Goal: Task Accomplishment & Management: Use online tool/utility

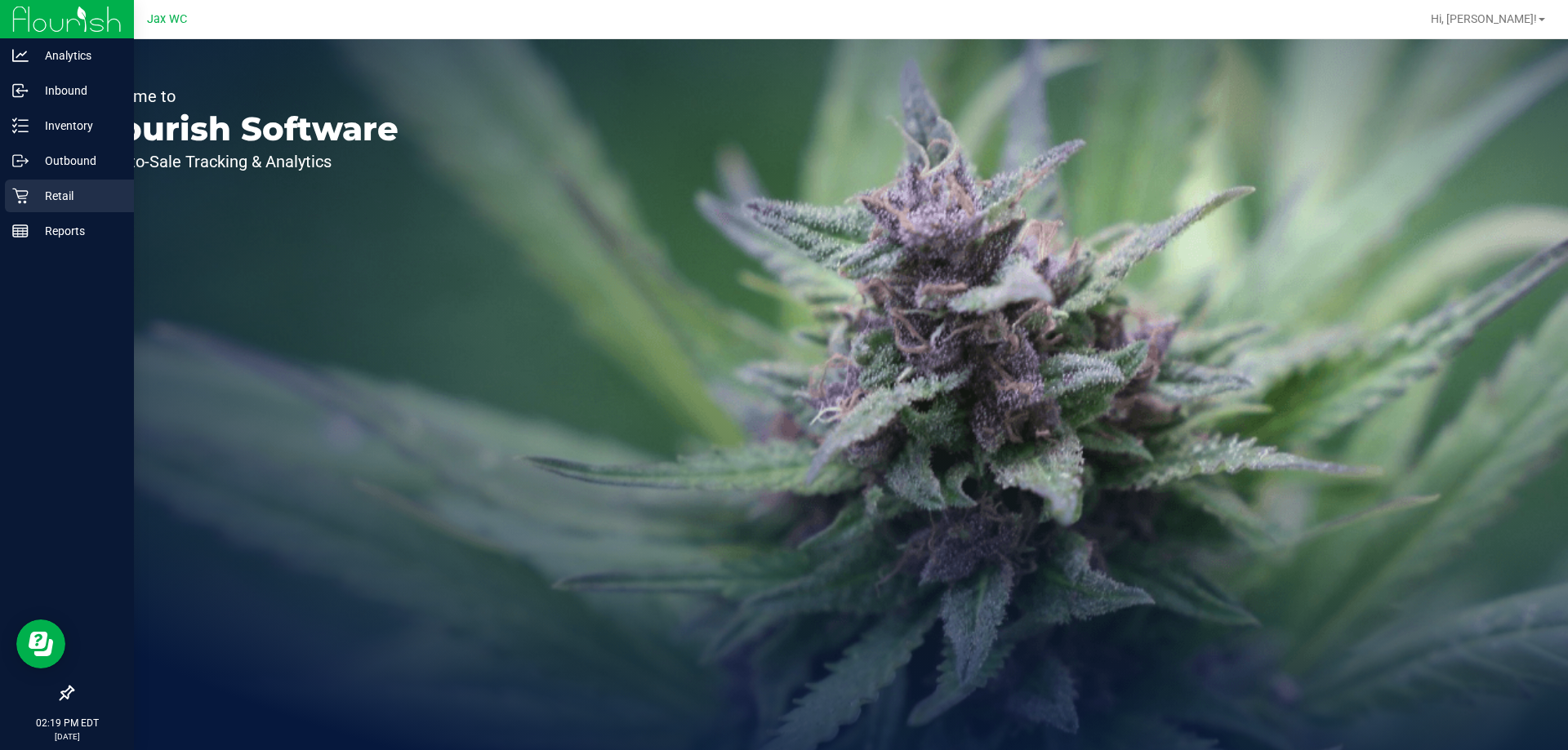
click at [46, 200] on p "Retail" at bounding box center [78, 196] width 98 height 19
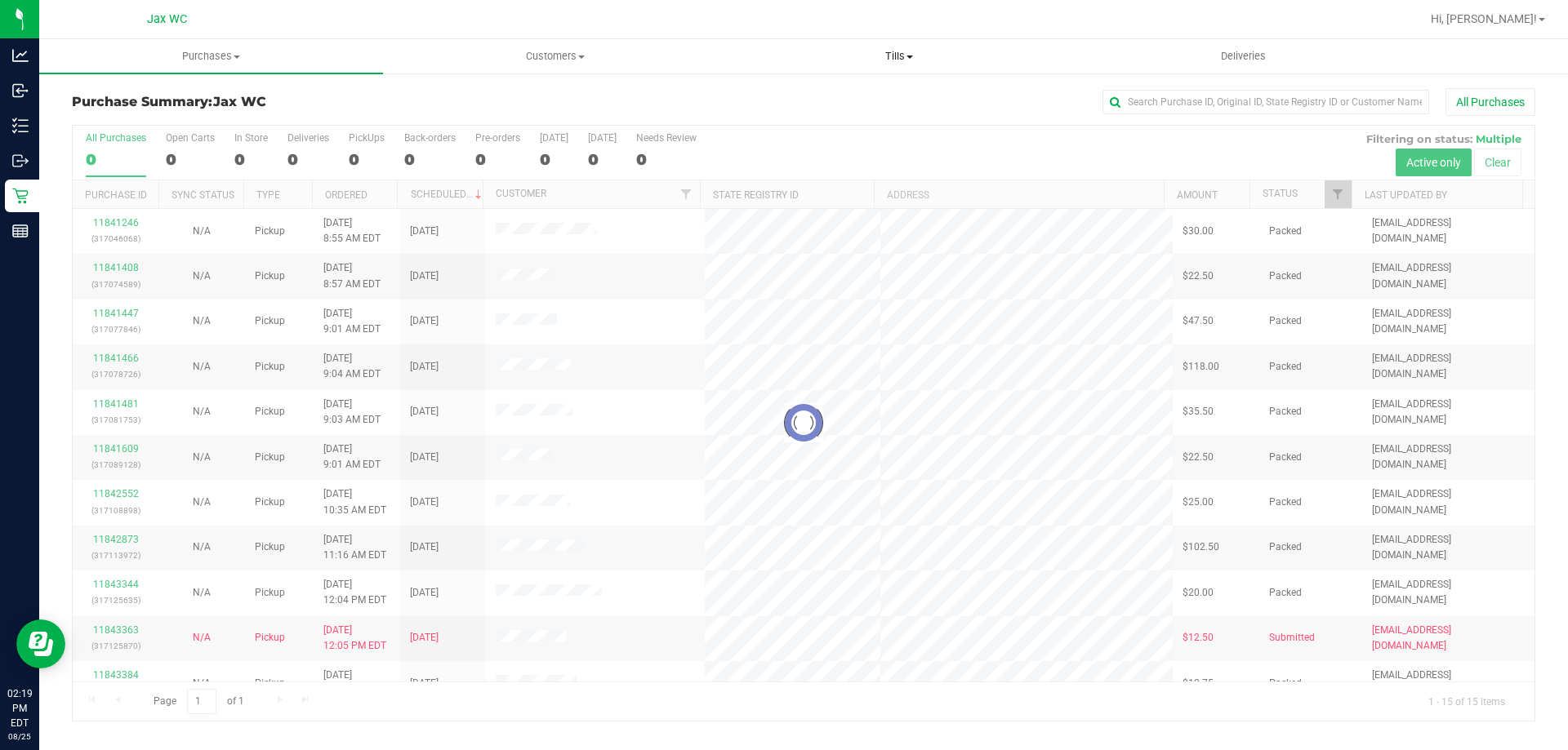
click at [886, 56] on span "Tills" at bounding box center [898, 56] width 342 height 15
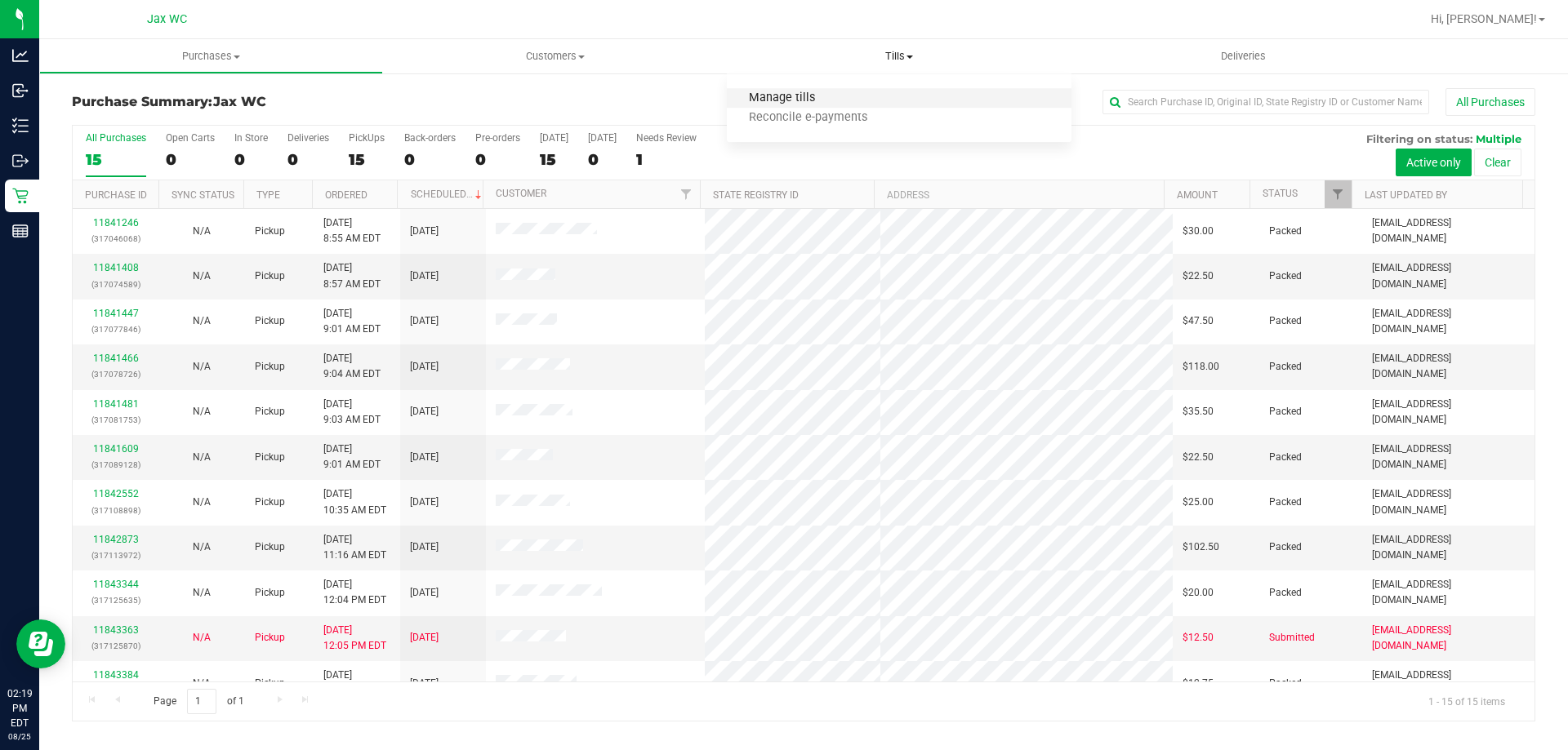
click at [832, 95] on span "Manage tills" at bounding box center [782, 98] width 110 height 14
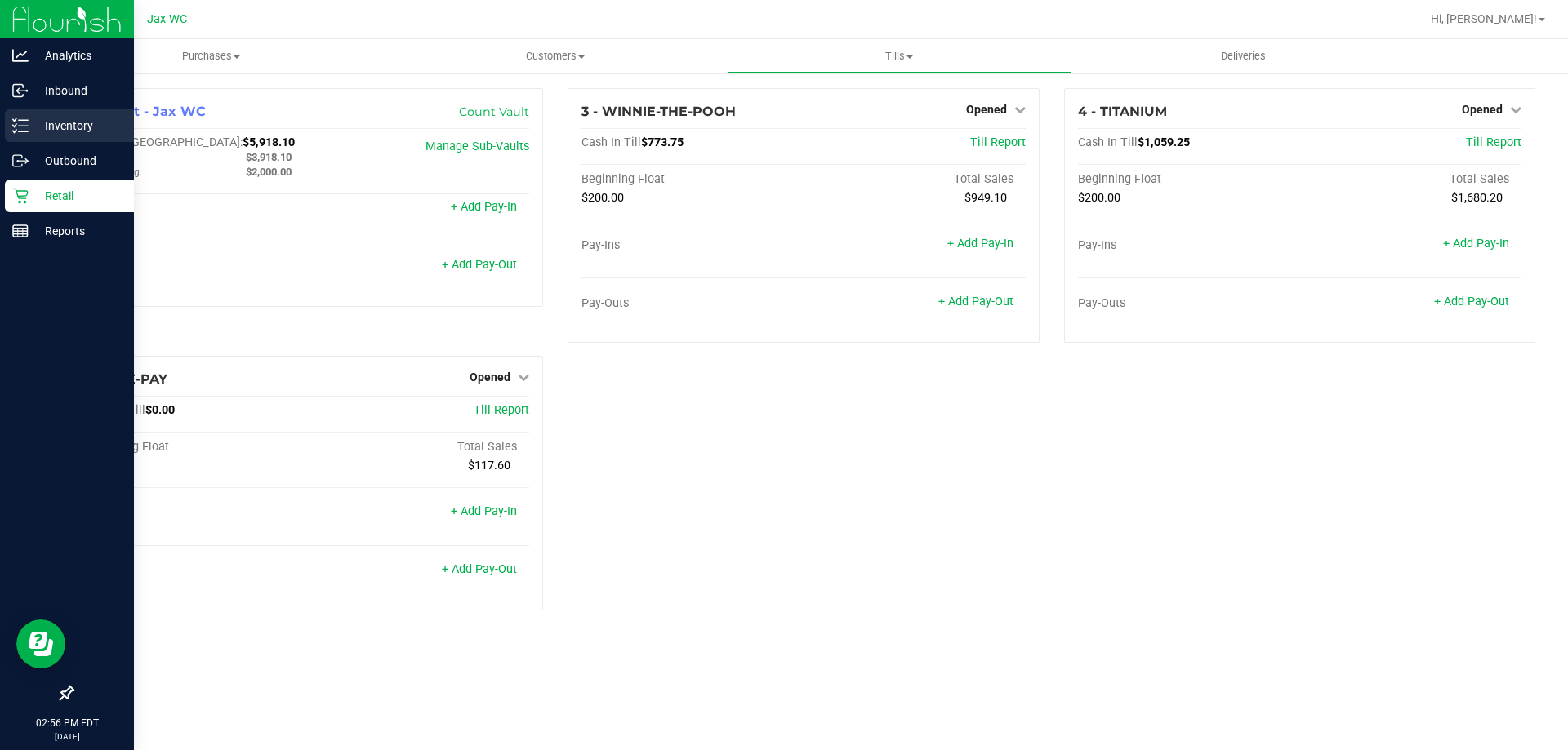
click at [21, 133] on icon at bounding box center [20, 125] width 17 height 17
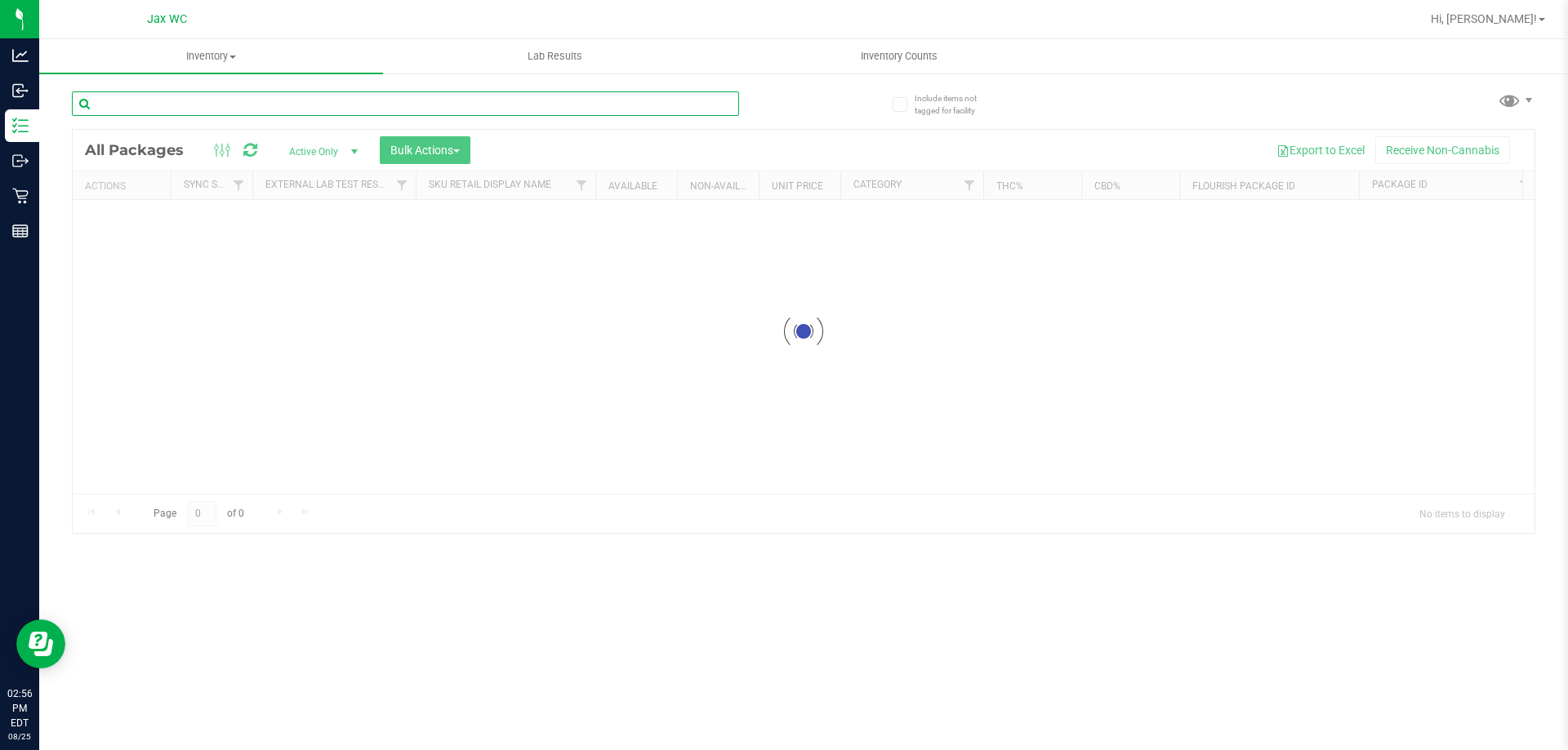
click at [251, 106] on div "Inventory All packages All inventory Waste log Create inventory Lab Results Inv…" at bounding box center [804, 395] width 1529 height 711
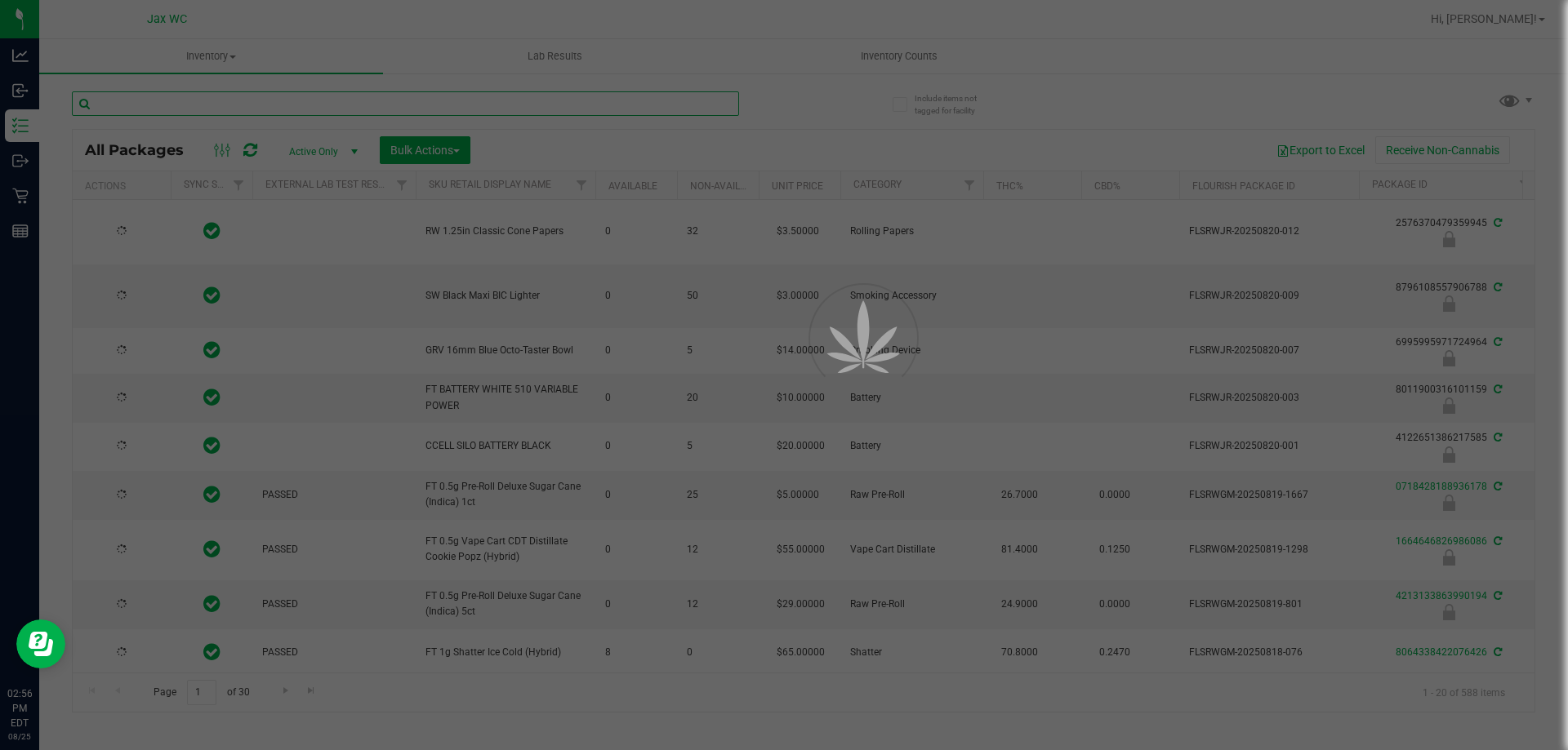
type input "2026-02-15"
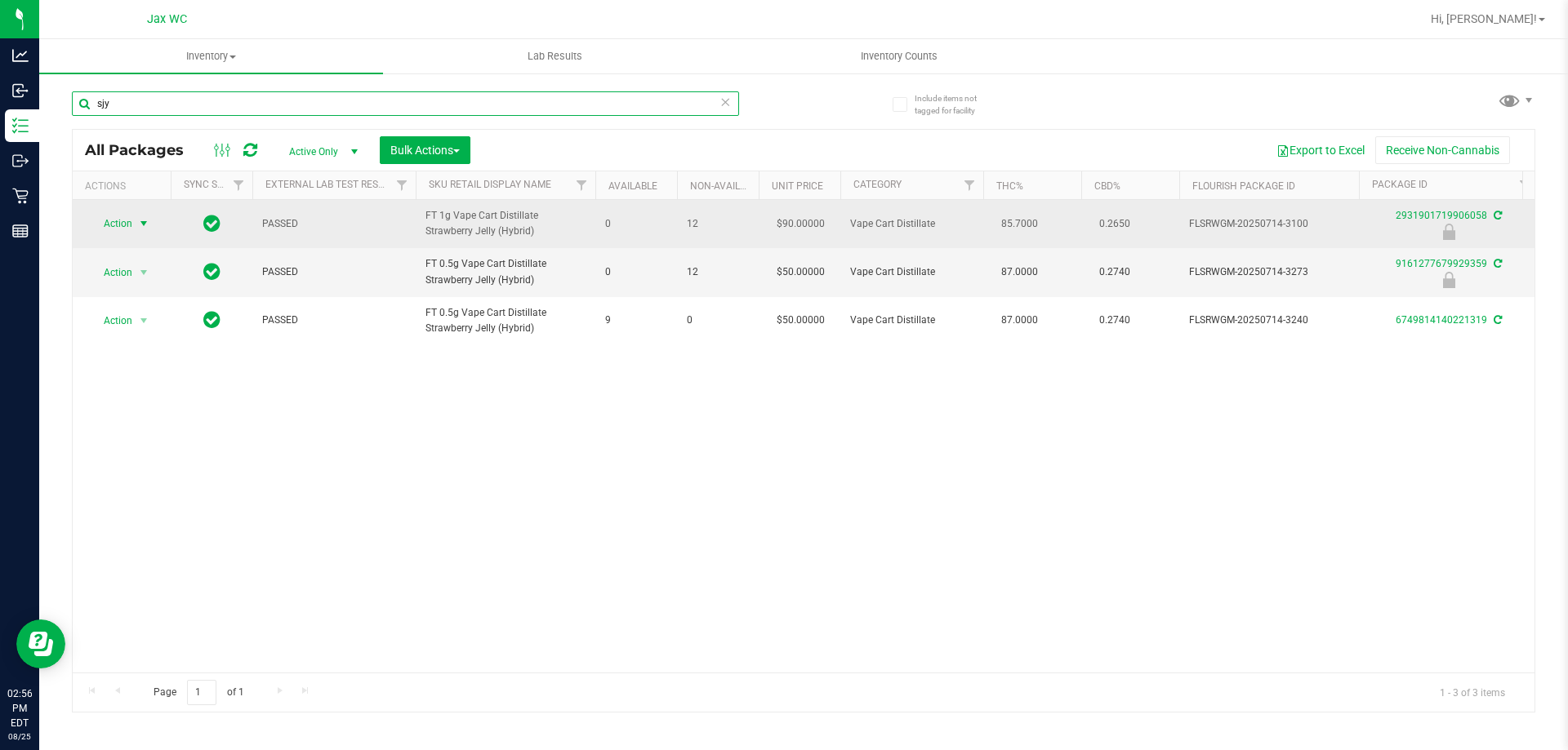
type input "sjy"
click at [135, 223] on span "select" at bounding box center [144, 224] width 20 height 23
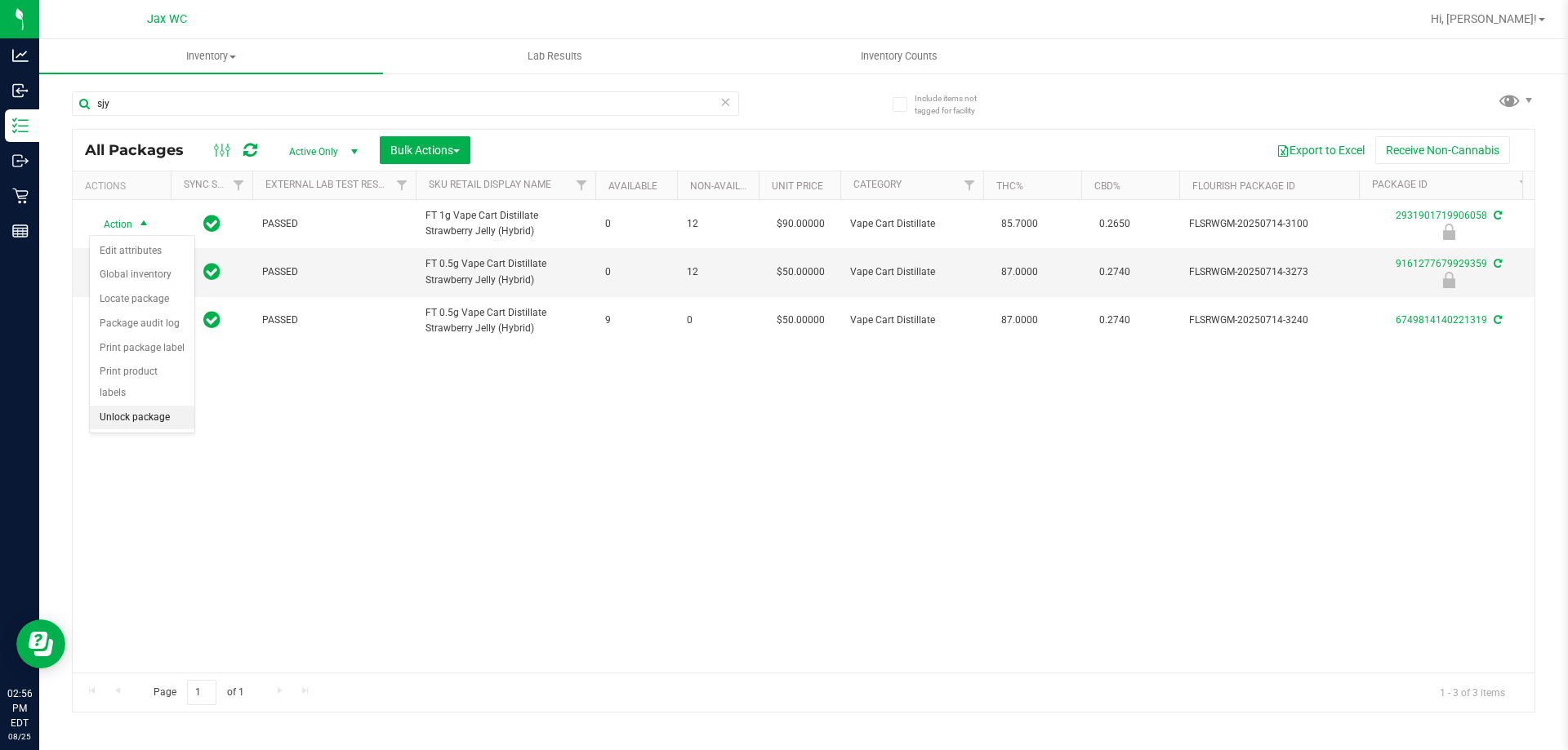
click at [156, 406] on li "Unlock package" at bounding box center [142, 418] width 104 height 25
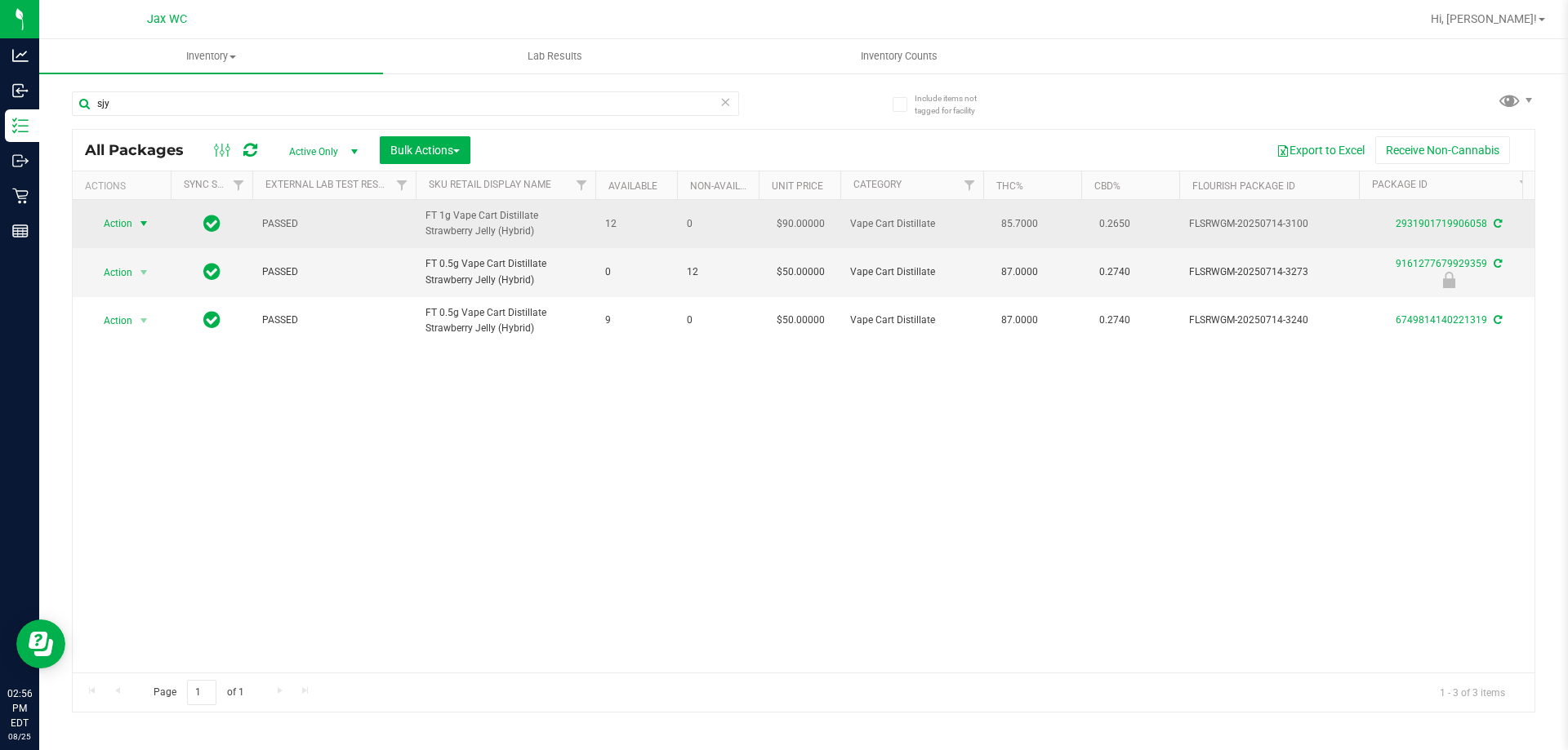
click at [116, 224] on span "Action" at bounding box center [111, 224] width 44 height 23
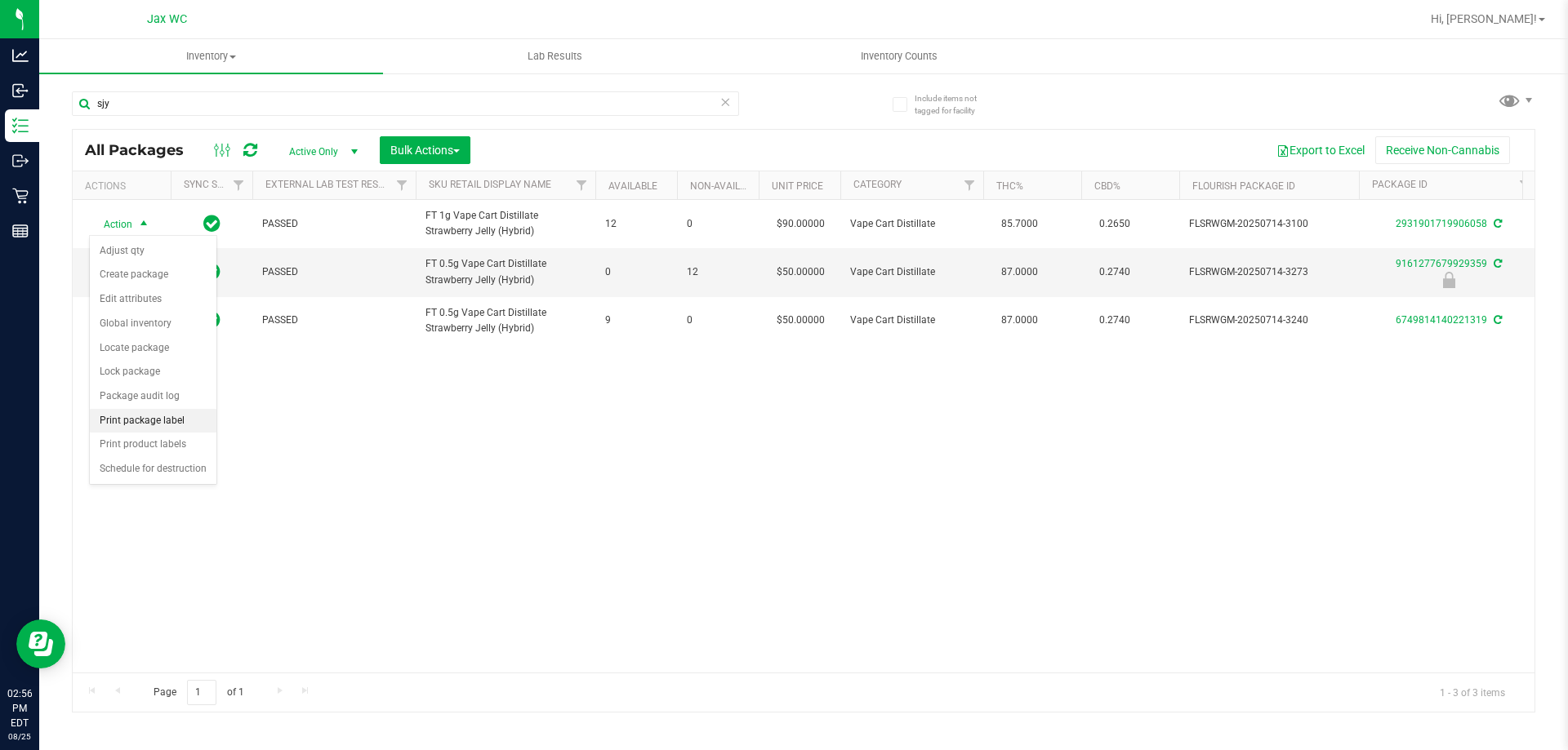
click at [195, 419] on li "Print package label" at bounding box center [153, 421] width 127 height 25
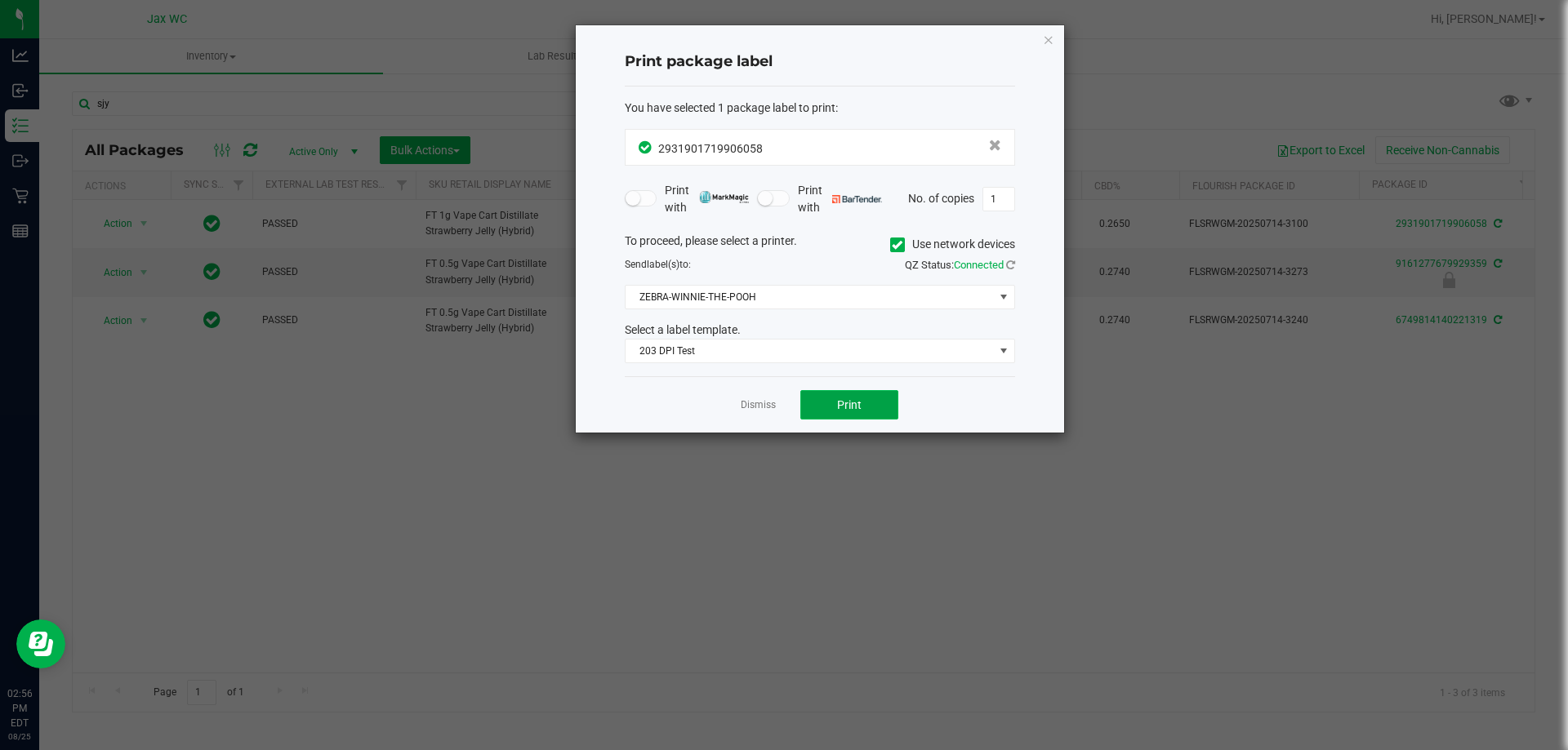
click at [841, 403] on span "Print" at bounding box center [849, 404] width 25 height 13
click at [749, 410] on link "Dismiss" at bounding box center [758, 405] width 35 height 14
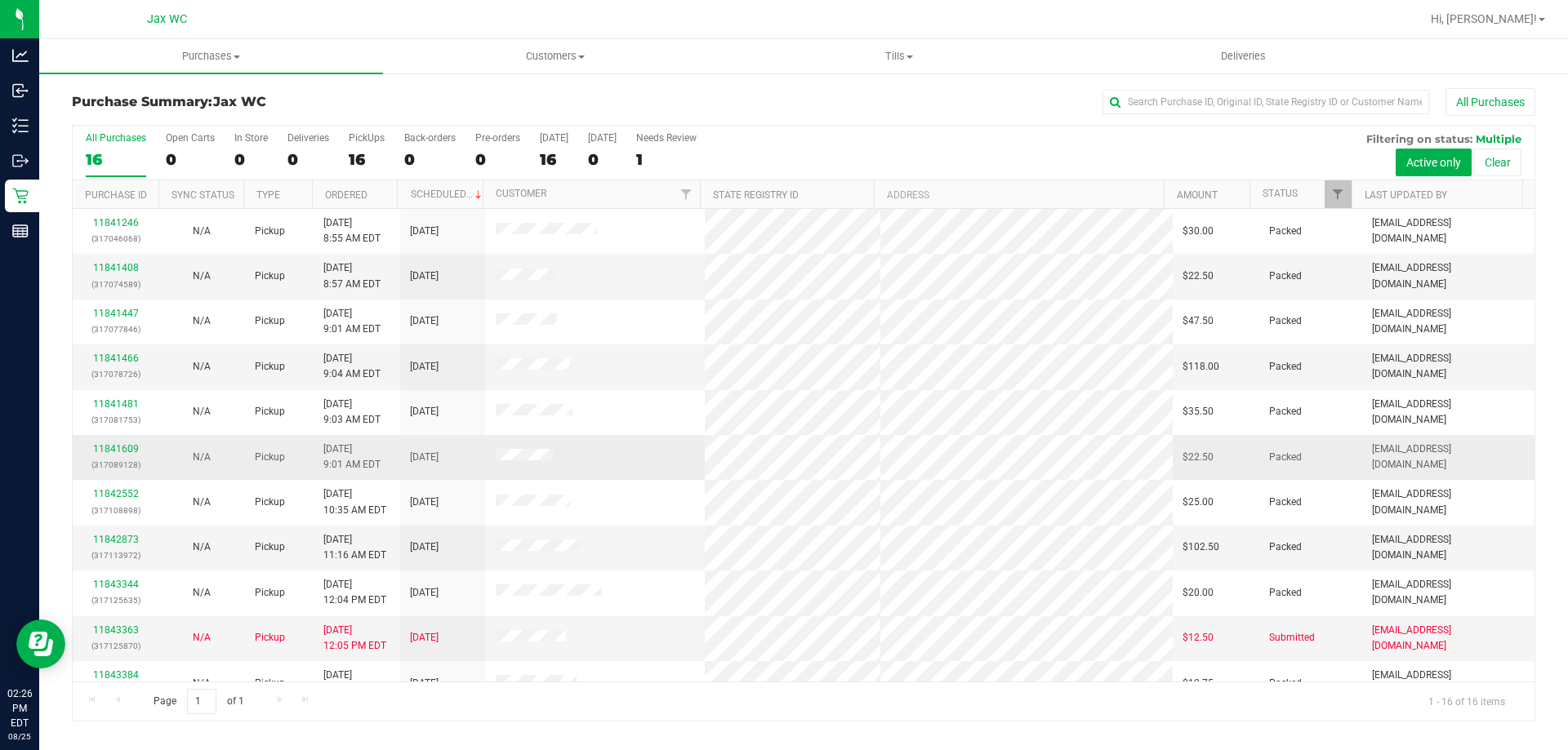
scroll to position [250, 0]
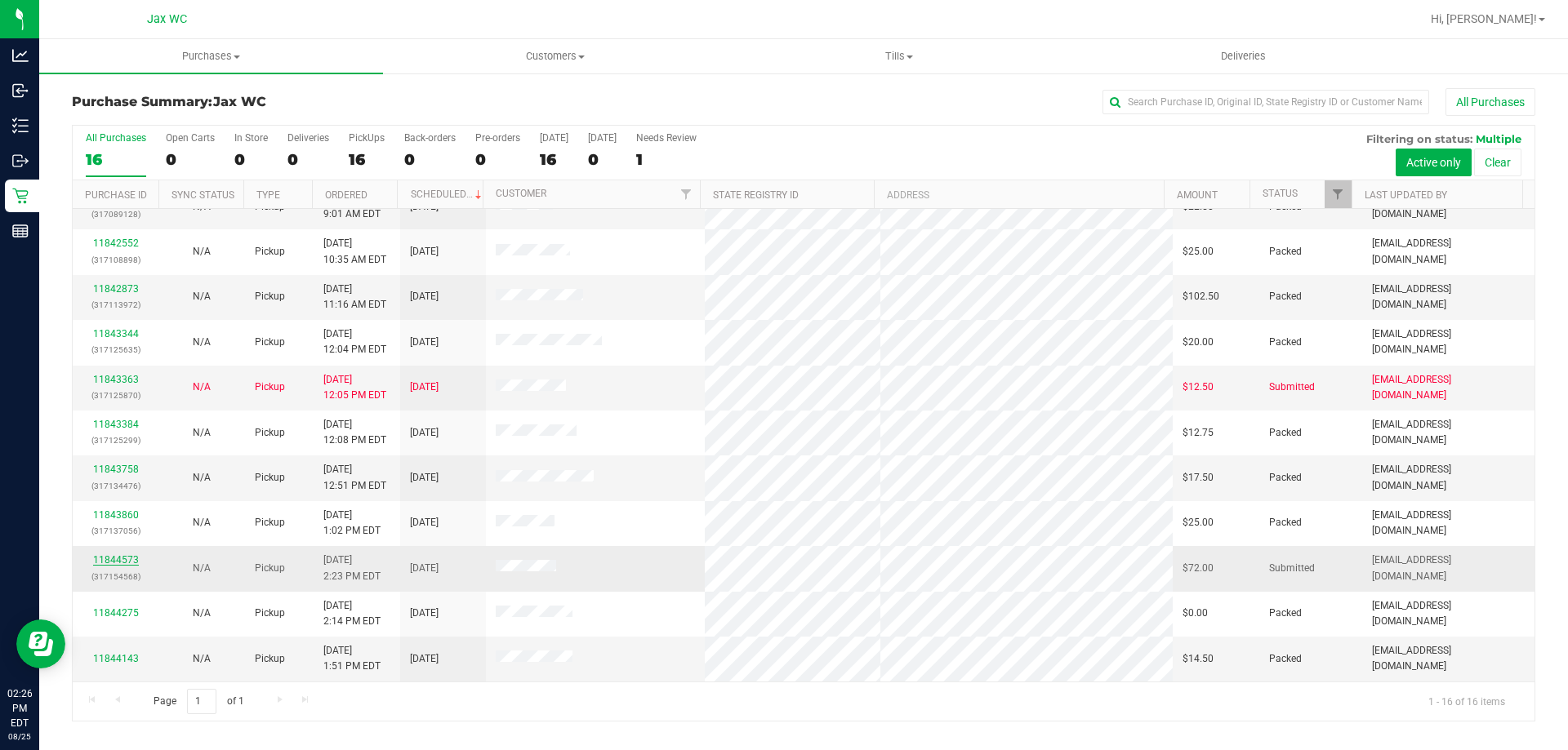
click at [130, 557] on link "11844573" at bounding box center [116, 559] width 46 height 11
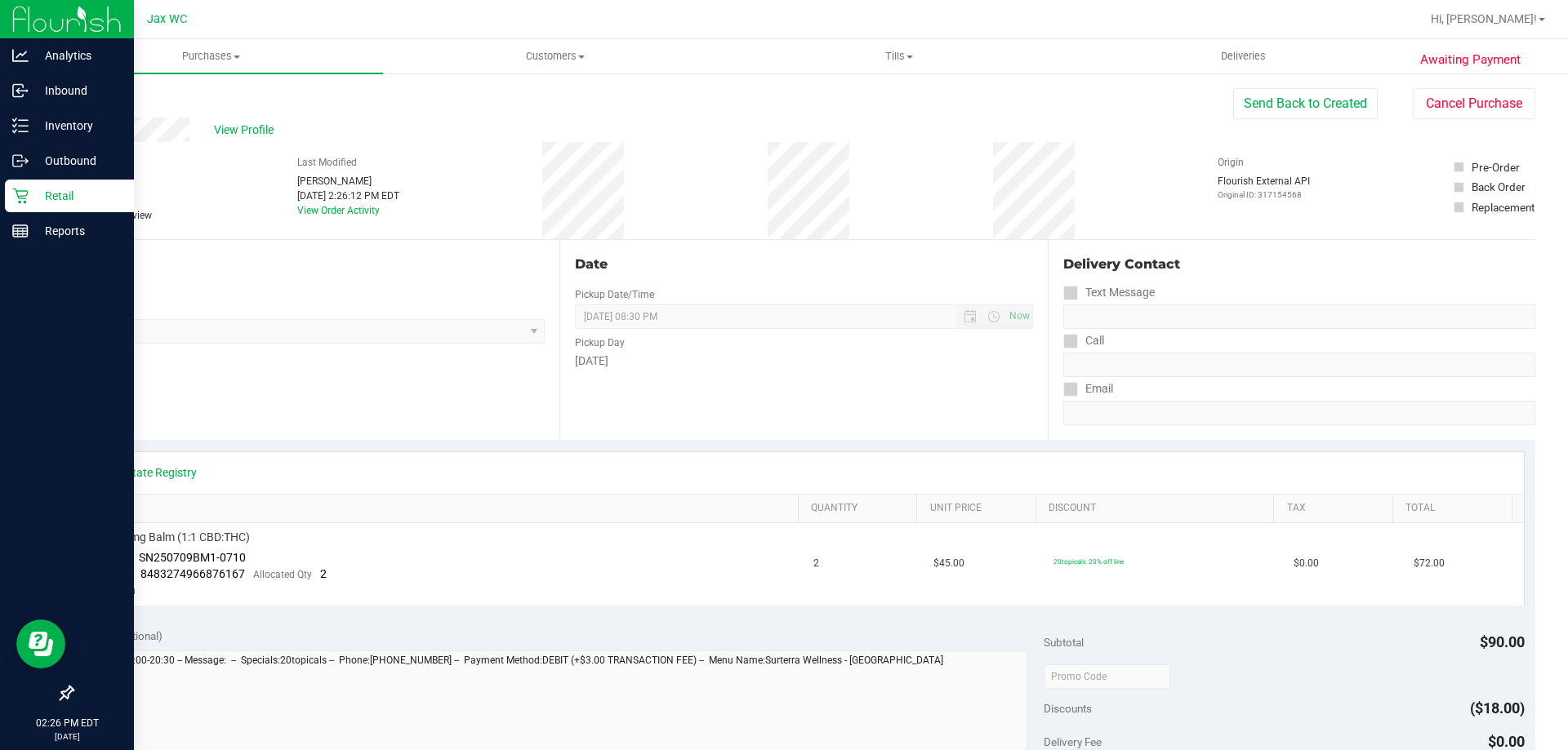
click at [42, 200] on p "Retail" at bounding box center [78, 196] width 98 height 19
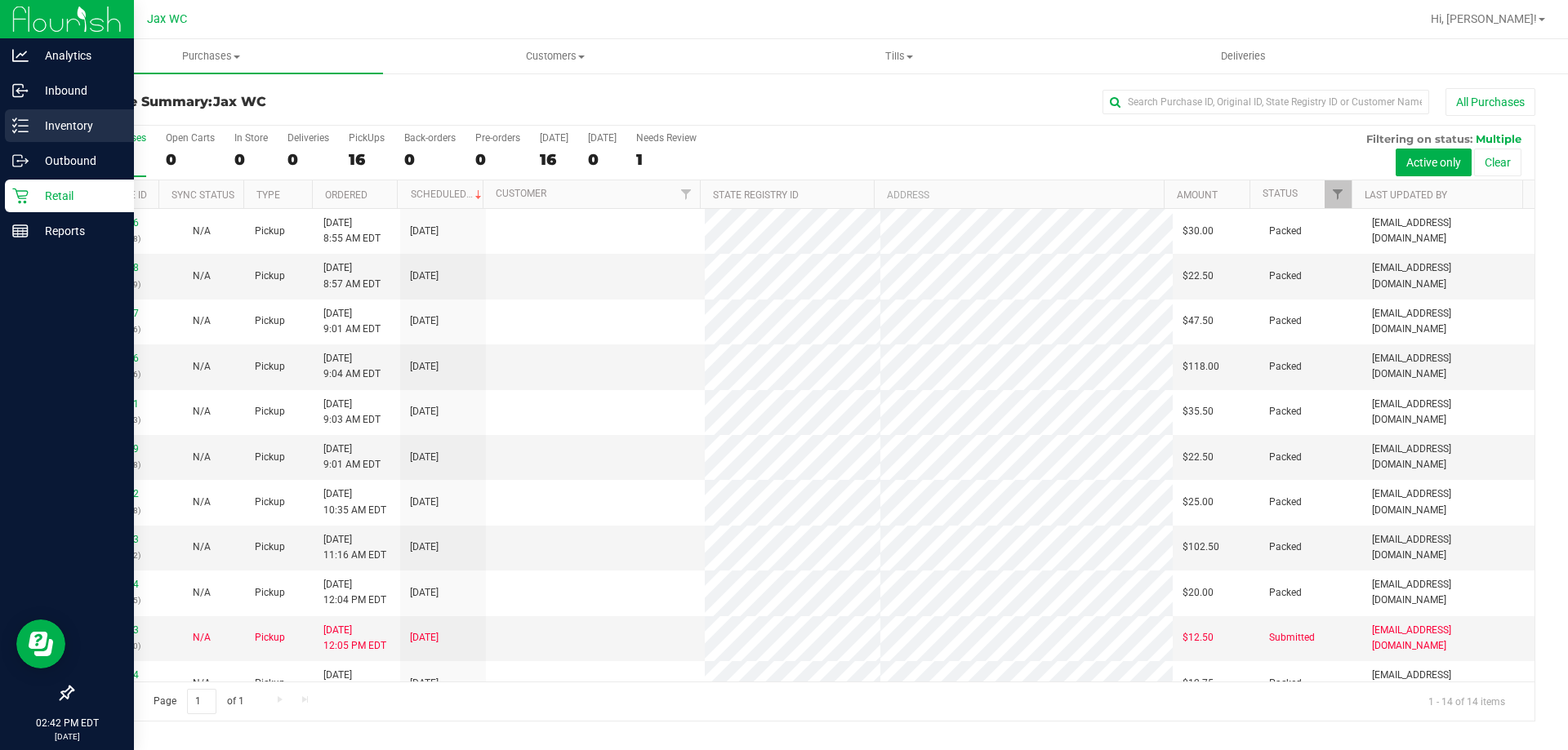
click at [14, 119] on icon at bounding box center [20, 125] width 17 height 17
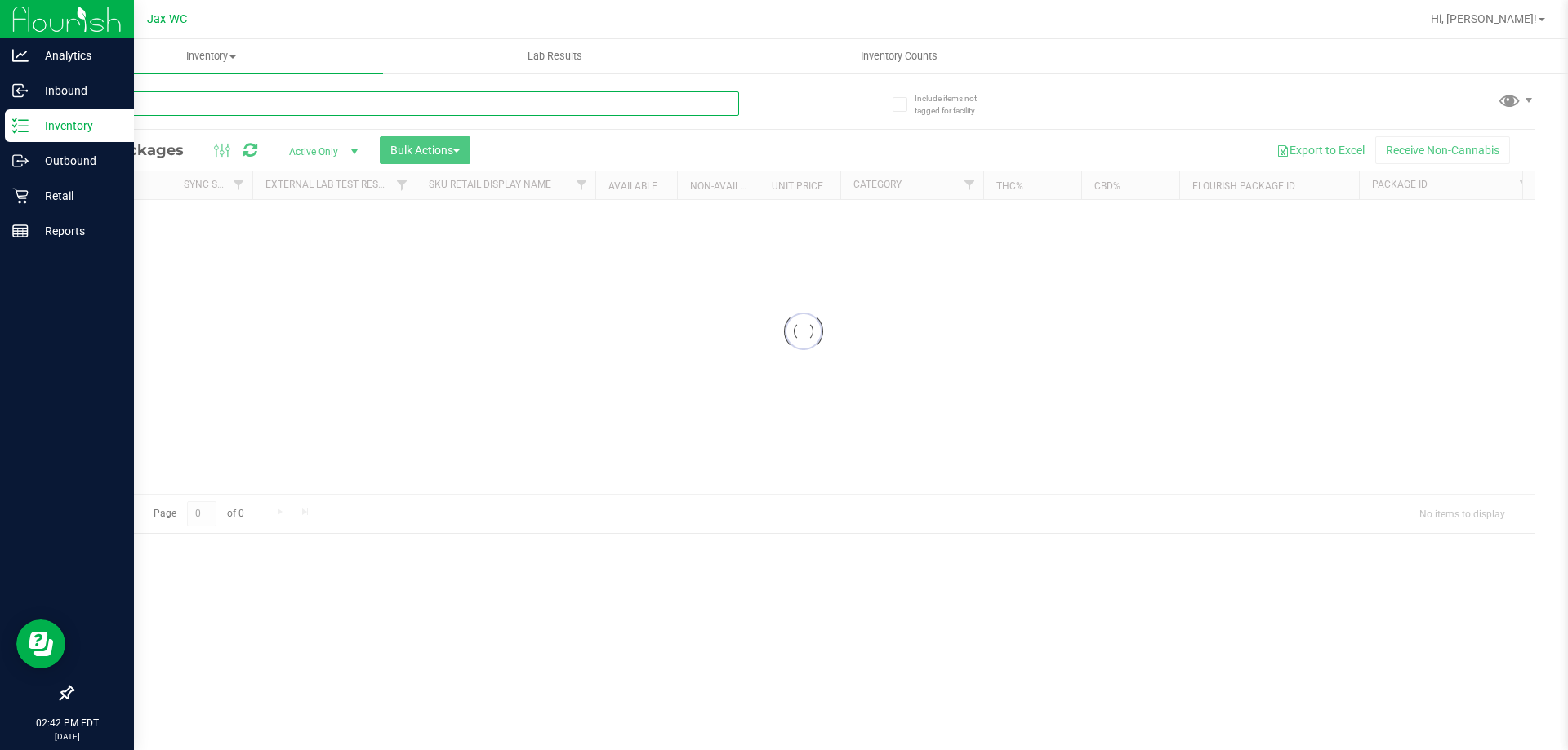
click at [256, 107] on input "text" at bounding box center [405, 103] width 667 height 25
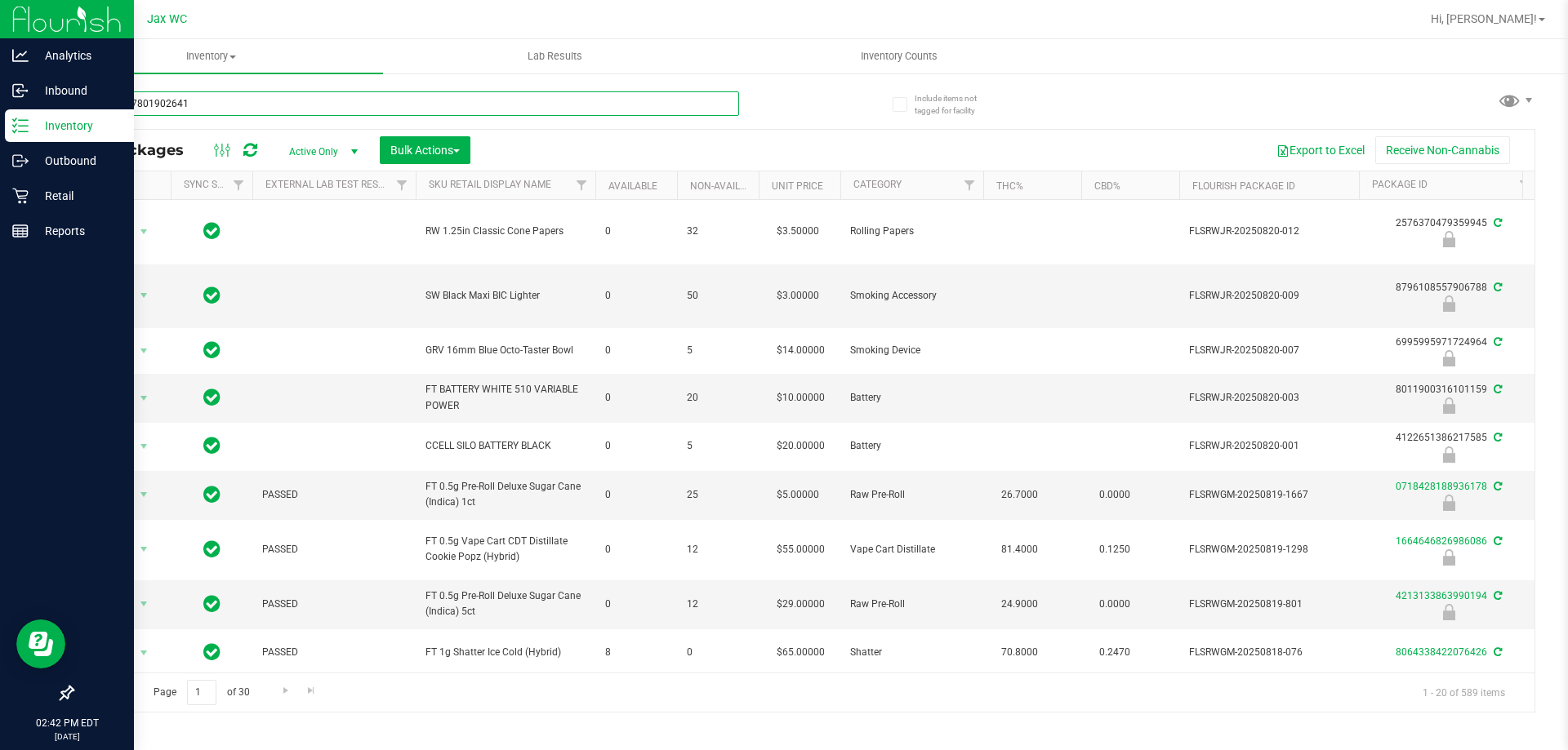
type input "4685157801902641"
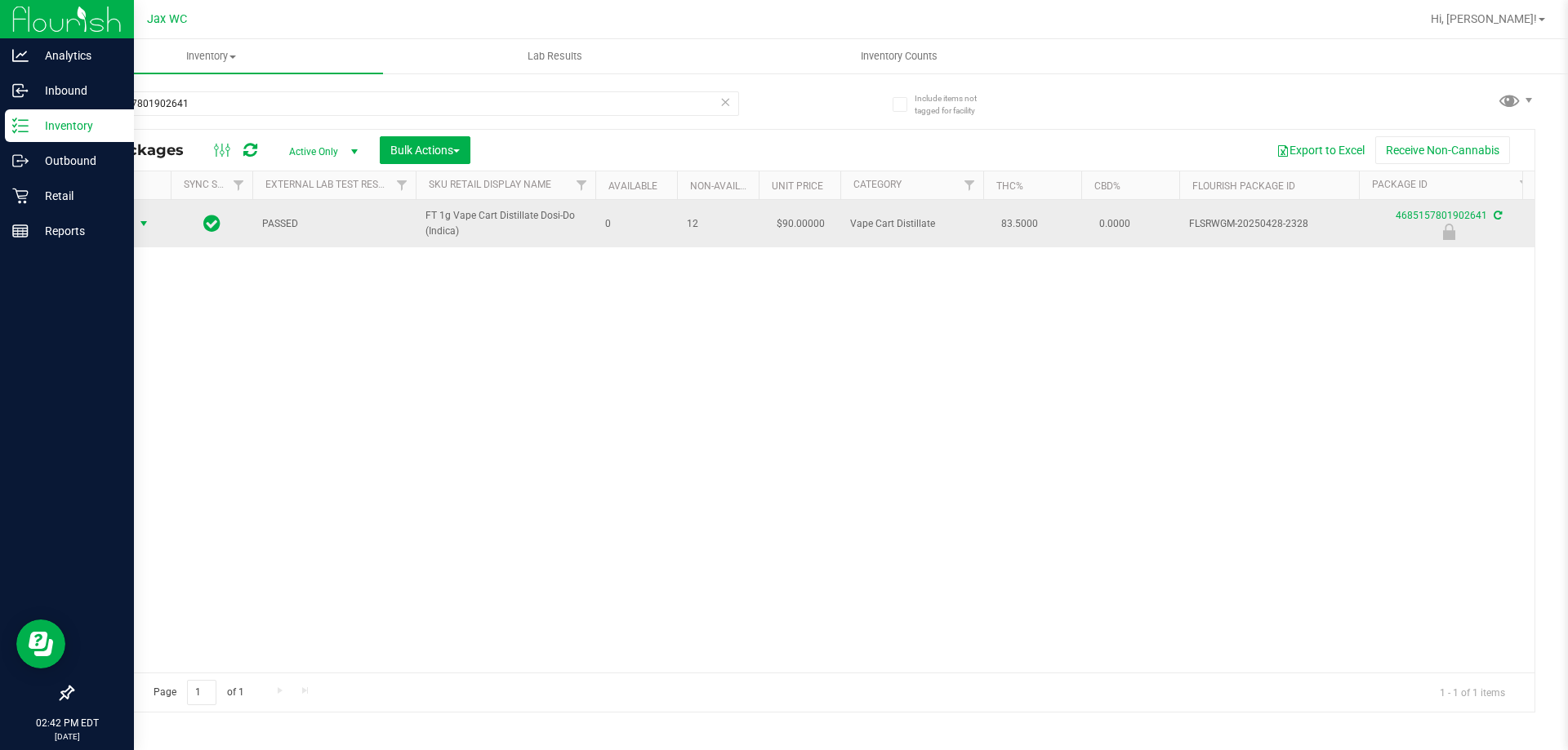
click at [130, 225] on span "Action" at bounding box center [111, 224] width 44 height 23
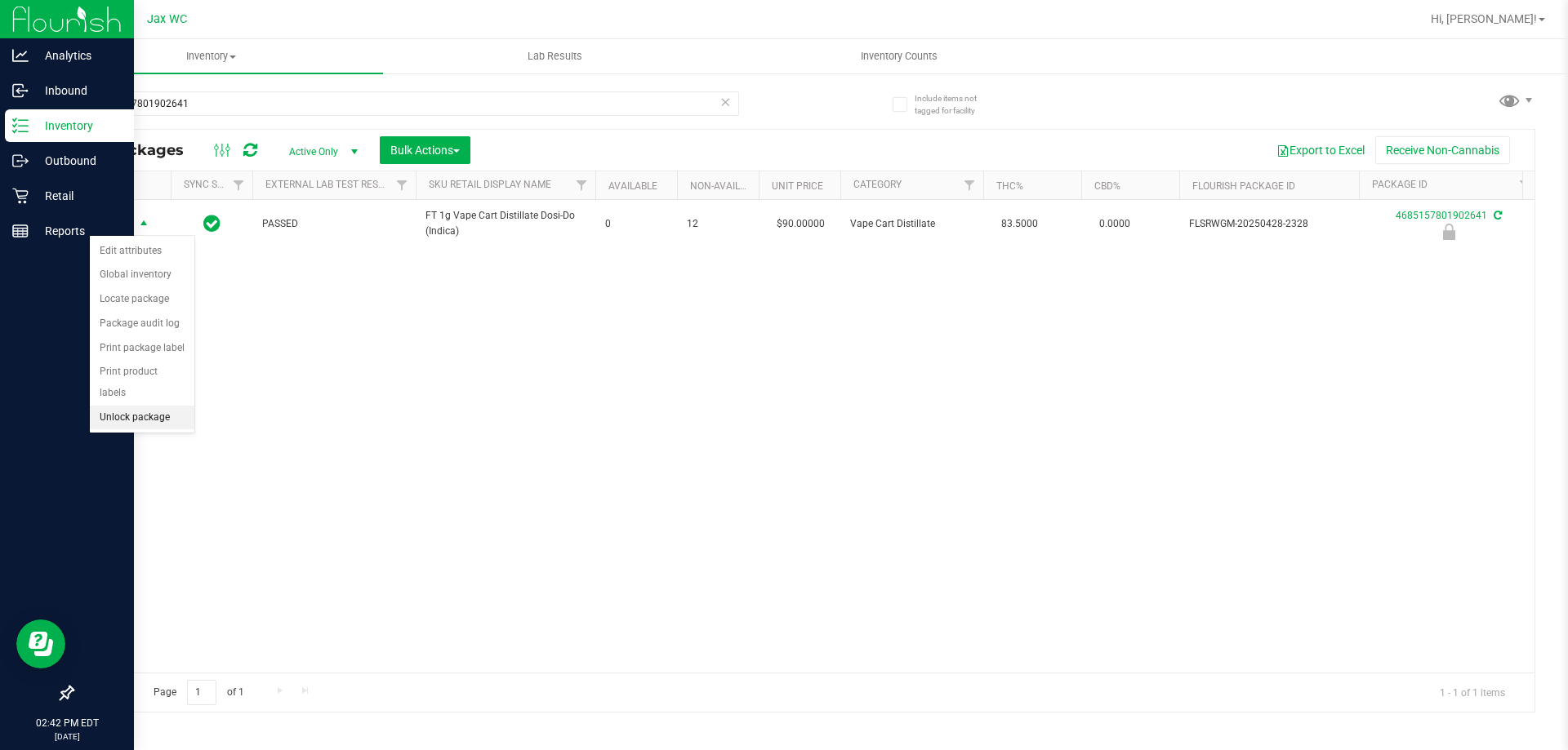
click at [165, 406] on li "Unlock package" at bounding box center [142, 418] width 104 height 25
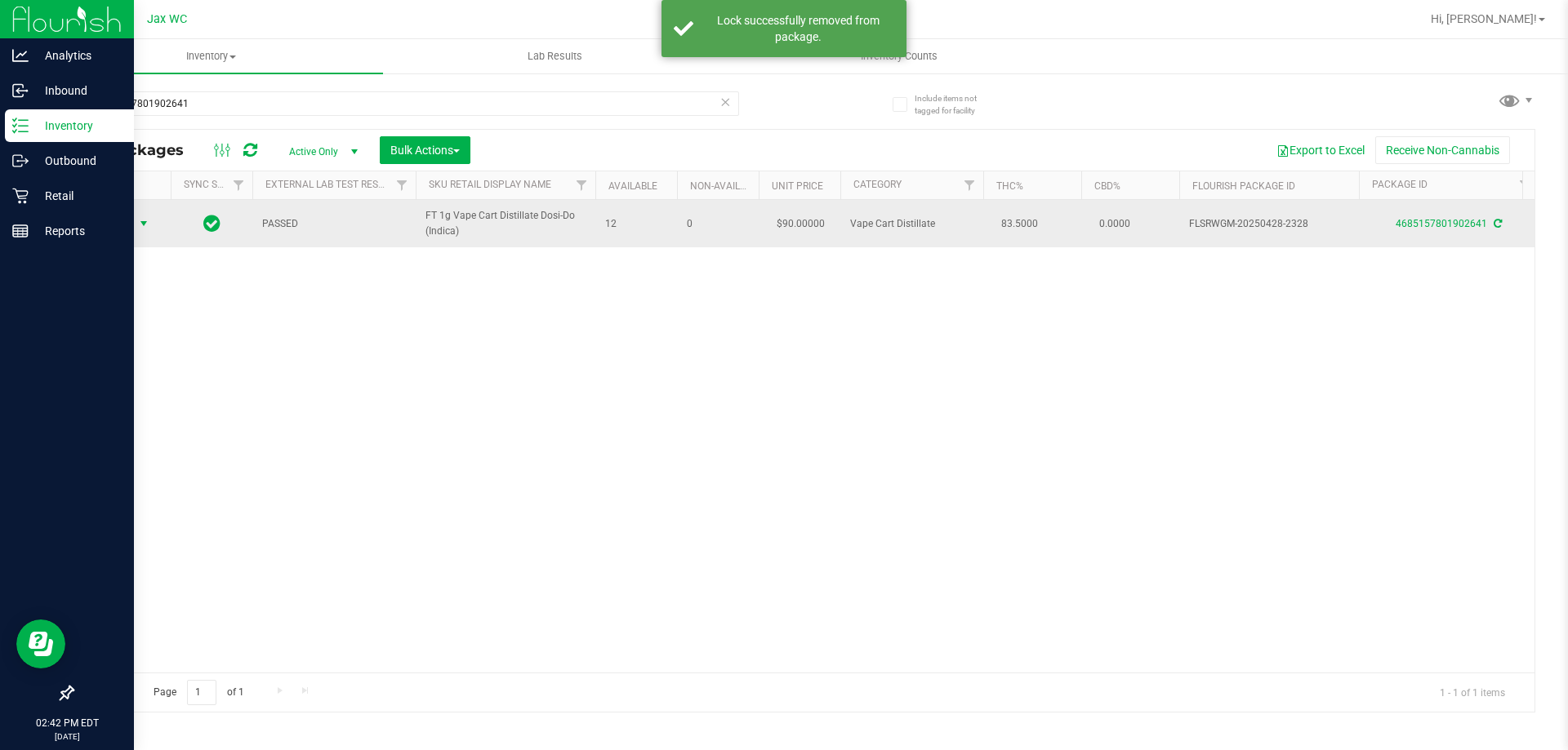
click at [127, 226] on span "Action" at bounding box center [111, 224] width 44 height 23
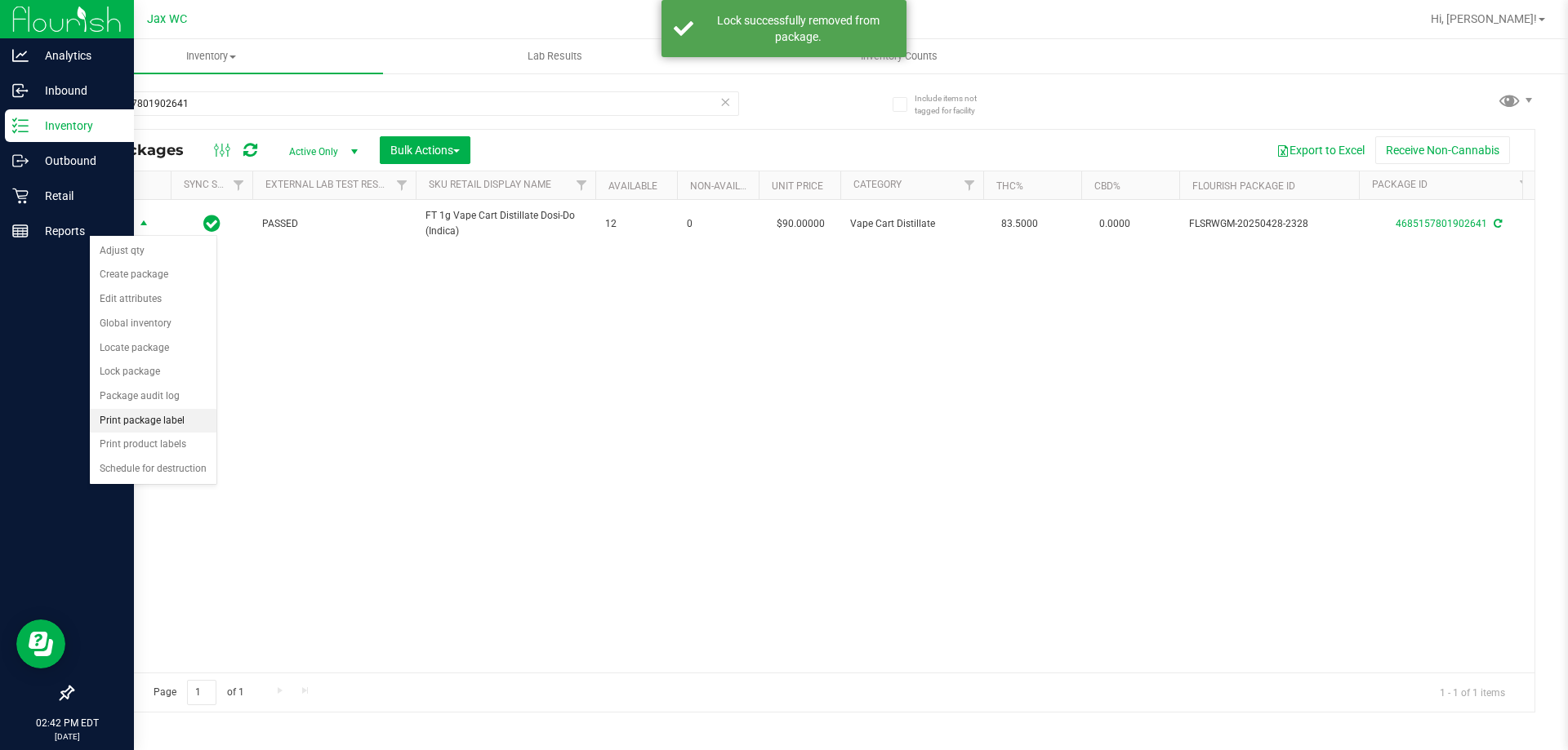
click at [182, 413] on li "Print package label" at bounding box center [153, 421] width 127 height 25
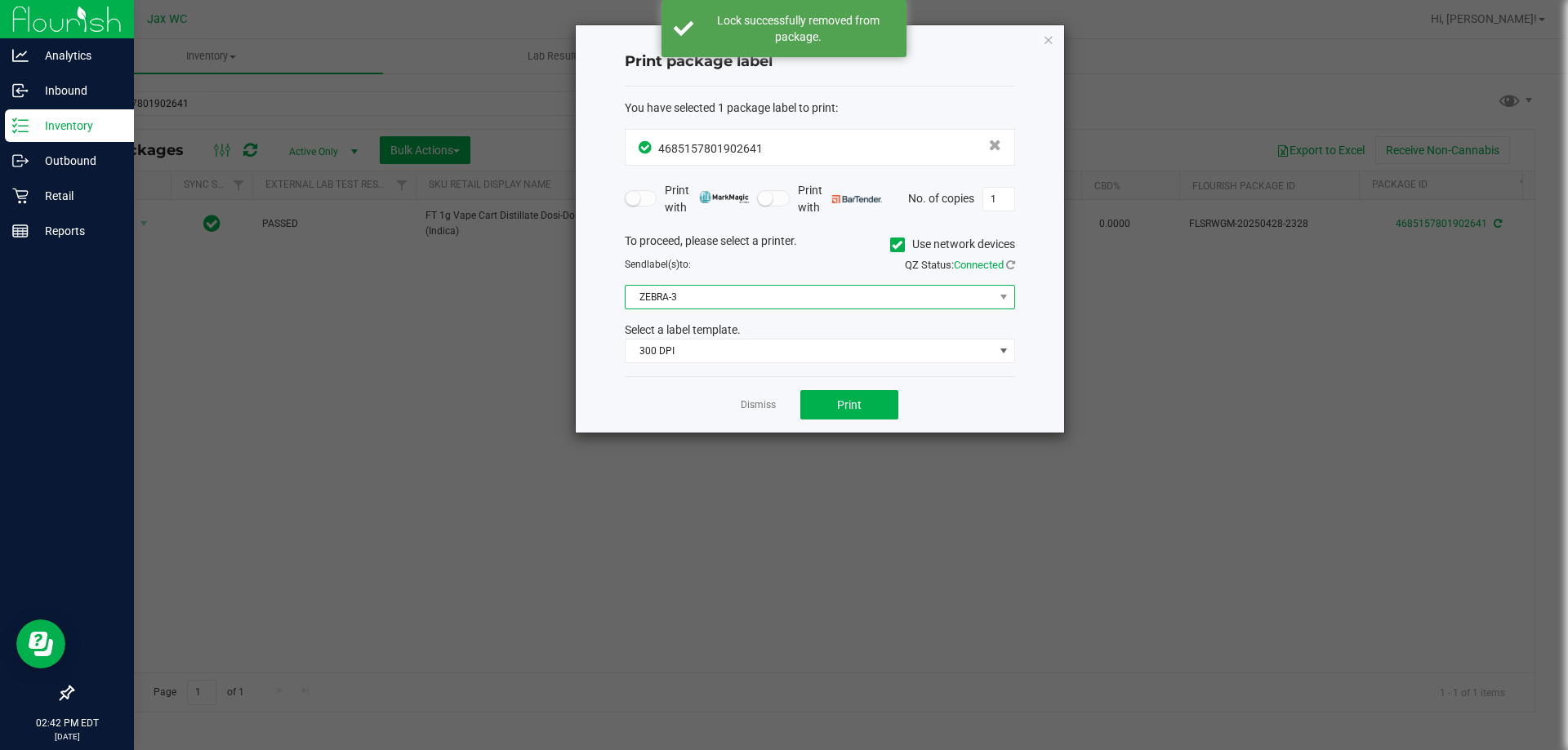
drag, startPoint x: 740, startPoint y: 305, endPoint x: 747, endPoint y: 298, distance: 9.9
click at [747, 298] on span "ZEBRA-3" at bounding box center [810, 298] width 369 height 23
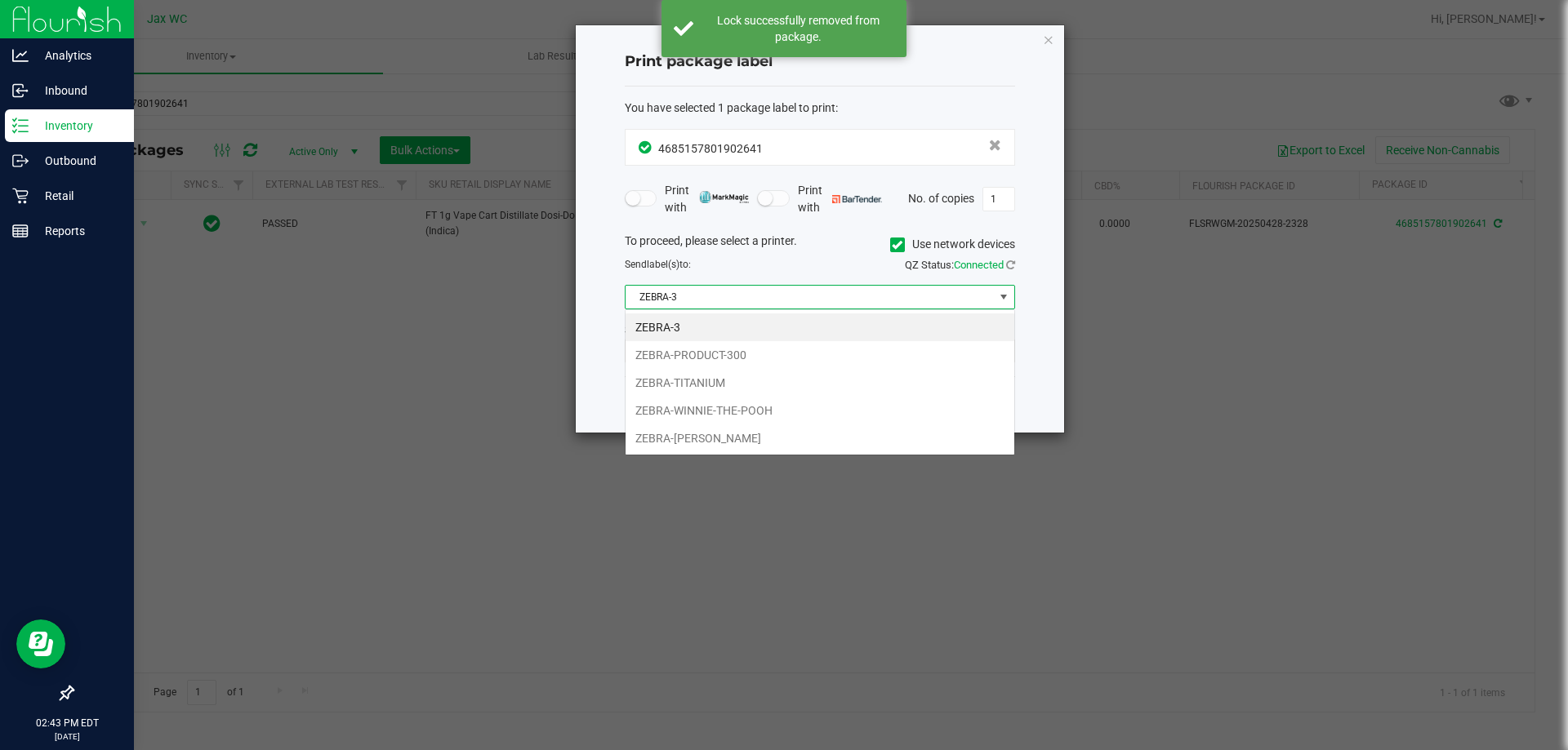
scroll to position [25, 390]
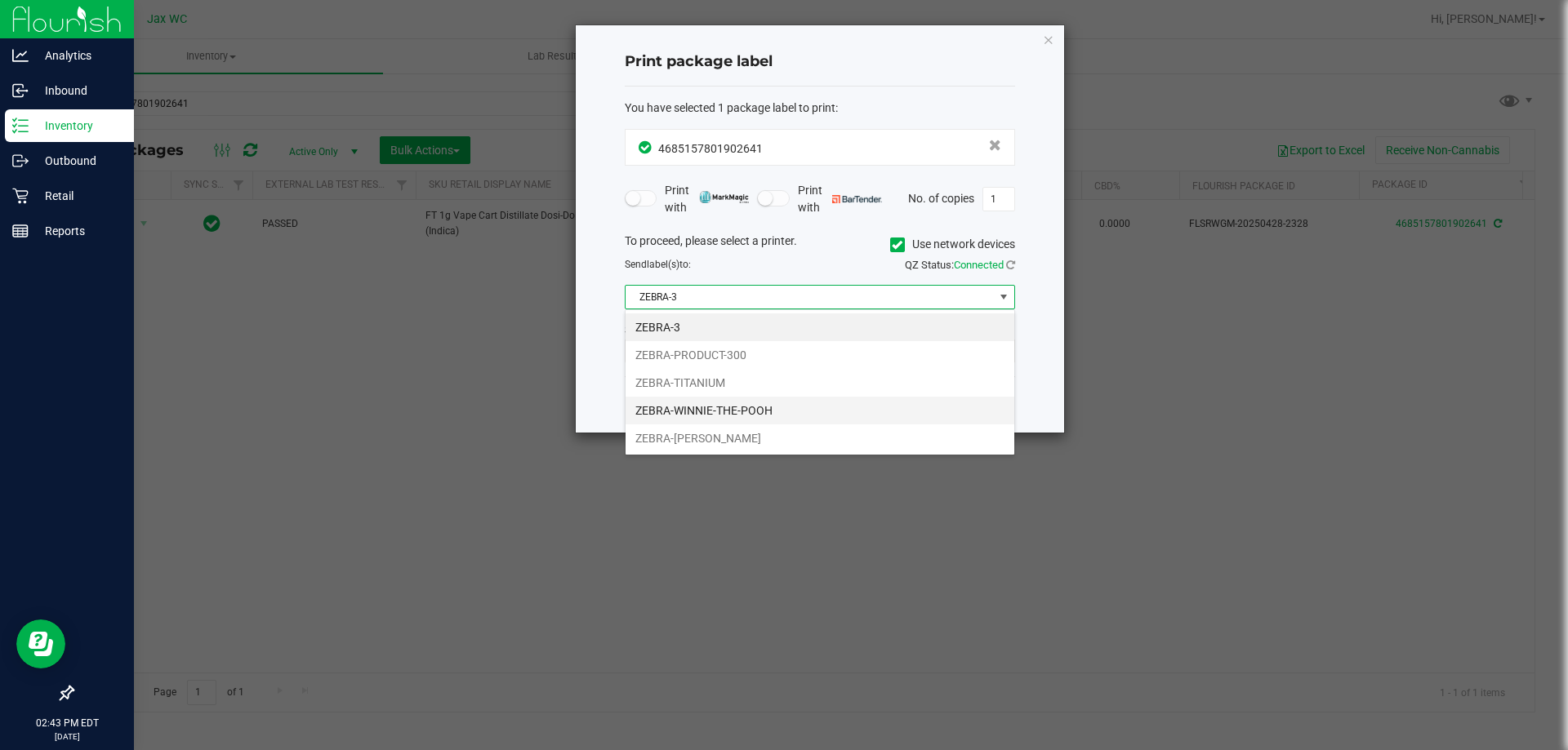
click at [759, 410] on li "ZEBRA-WINNIE-THE-POOH" at bounding box center [820, 410] width 389 height 28
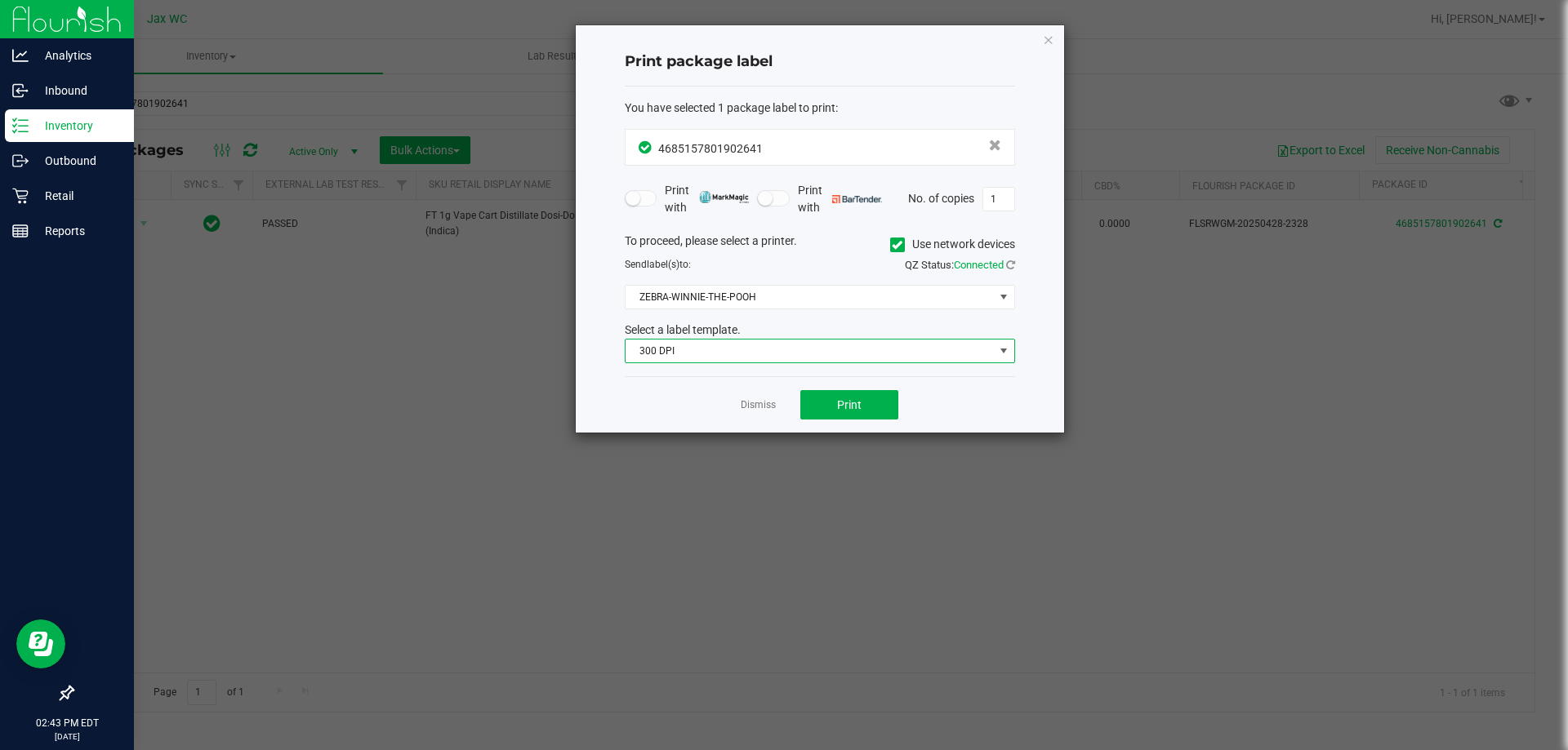
click at [703, 354] on span "300 DPI" at bounding box center [810, 351] width 369 height 23
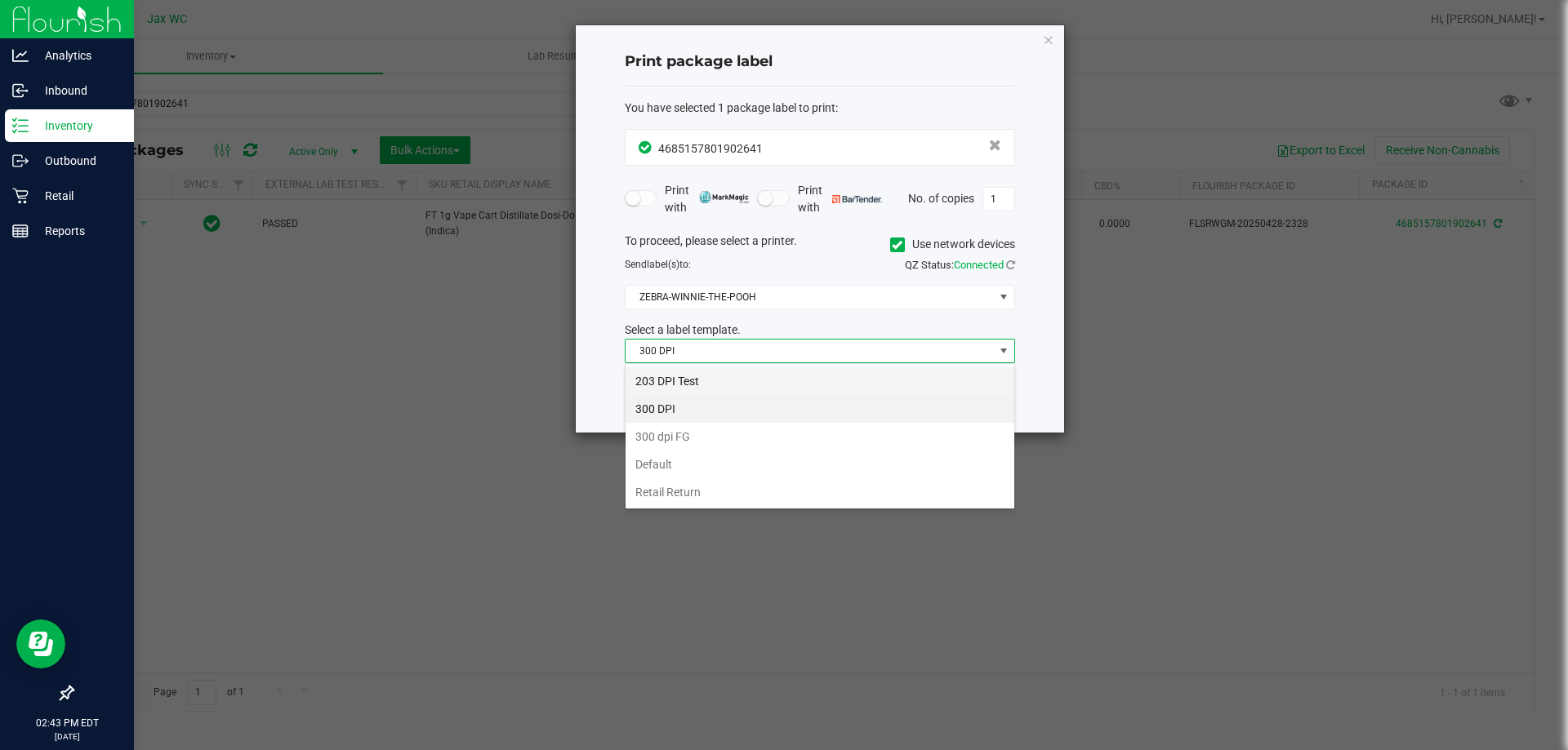
click at [703, 371] on li "203 DPI Test" at bounding box center [820, 382] width 389 height 28
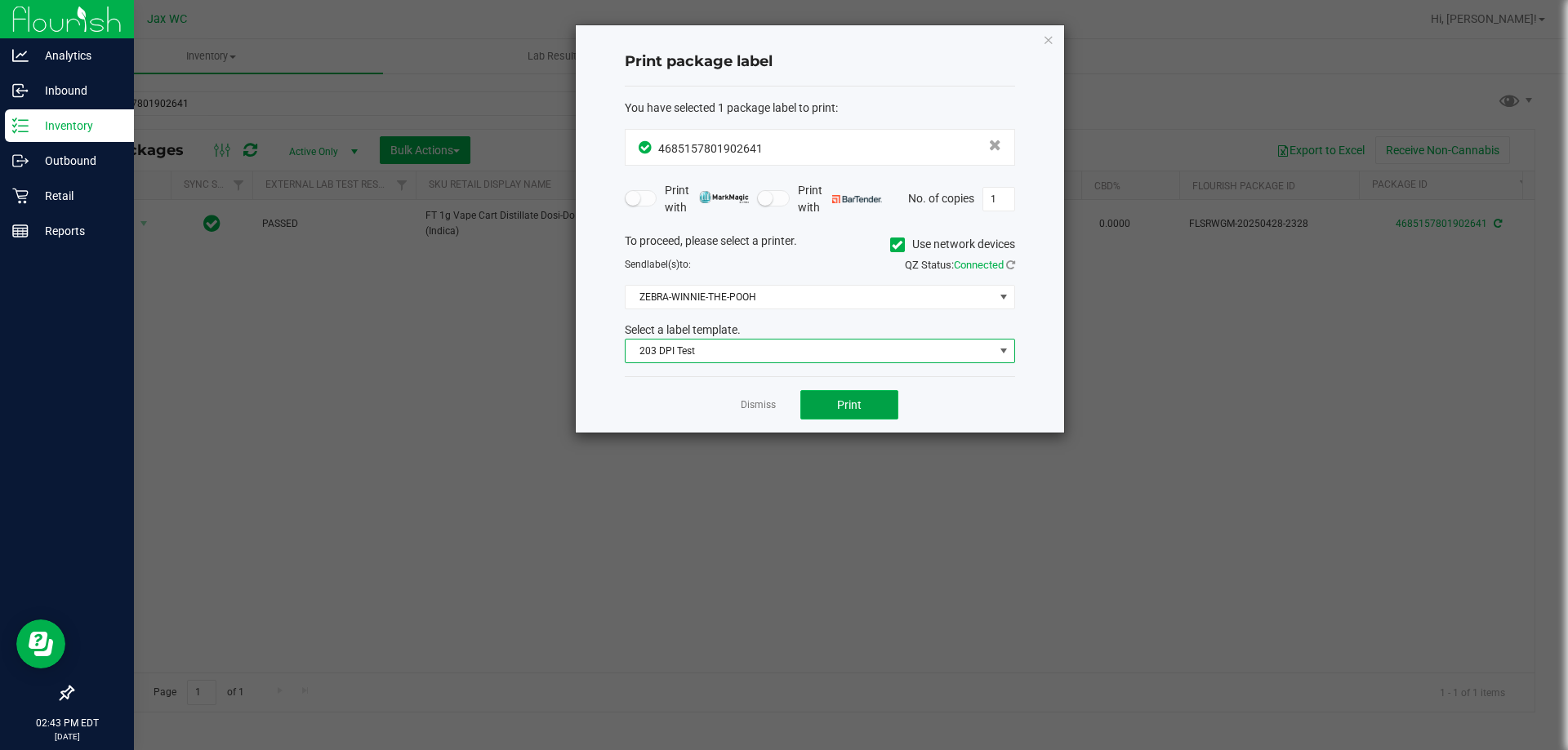
click at [864, 403] on button "Print" at bounding box center [849, 405] width 98 height 30
drag, startPoint x: 773, startPoint y: 405, endPoint x: 708, endPoint y: 396, distance: 65.6
click at [763, 403] on link "Dismiss" at bounding box center [758, 405] width 35 height 14
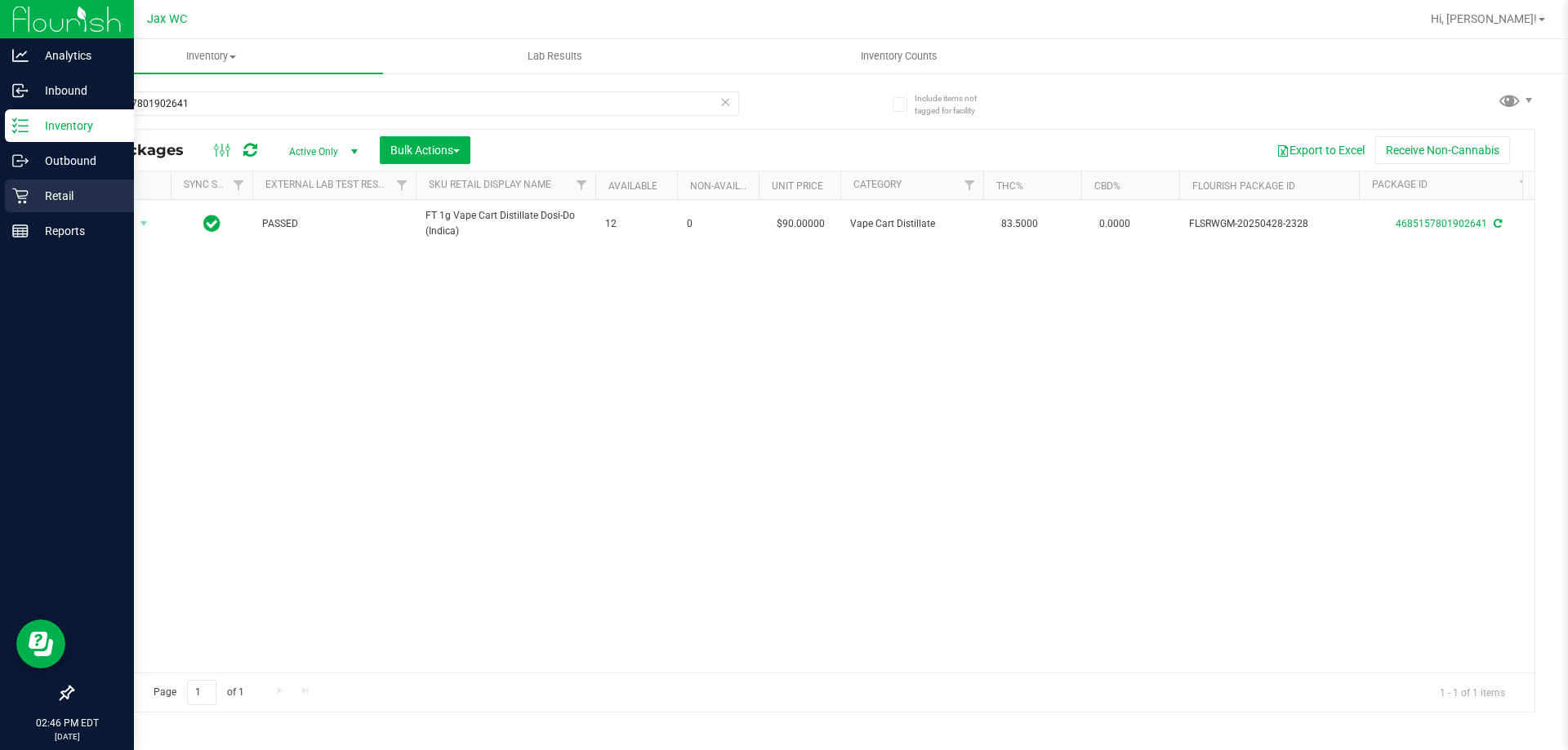
click at [18, 199] on icon at bounding box center [20, 196] width 17 height 17
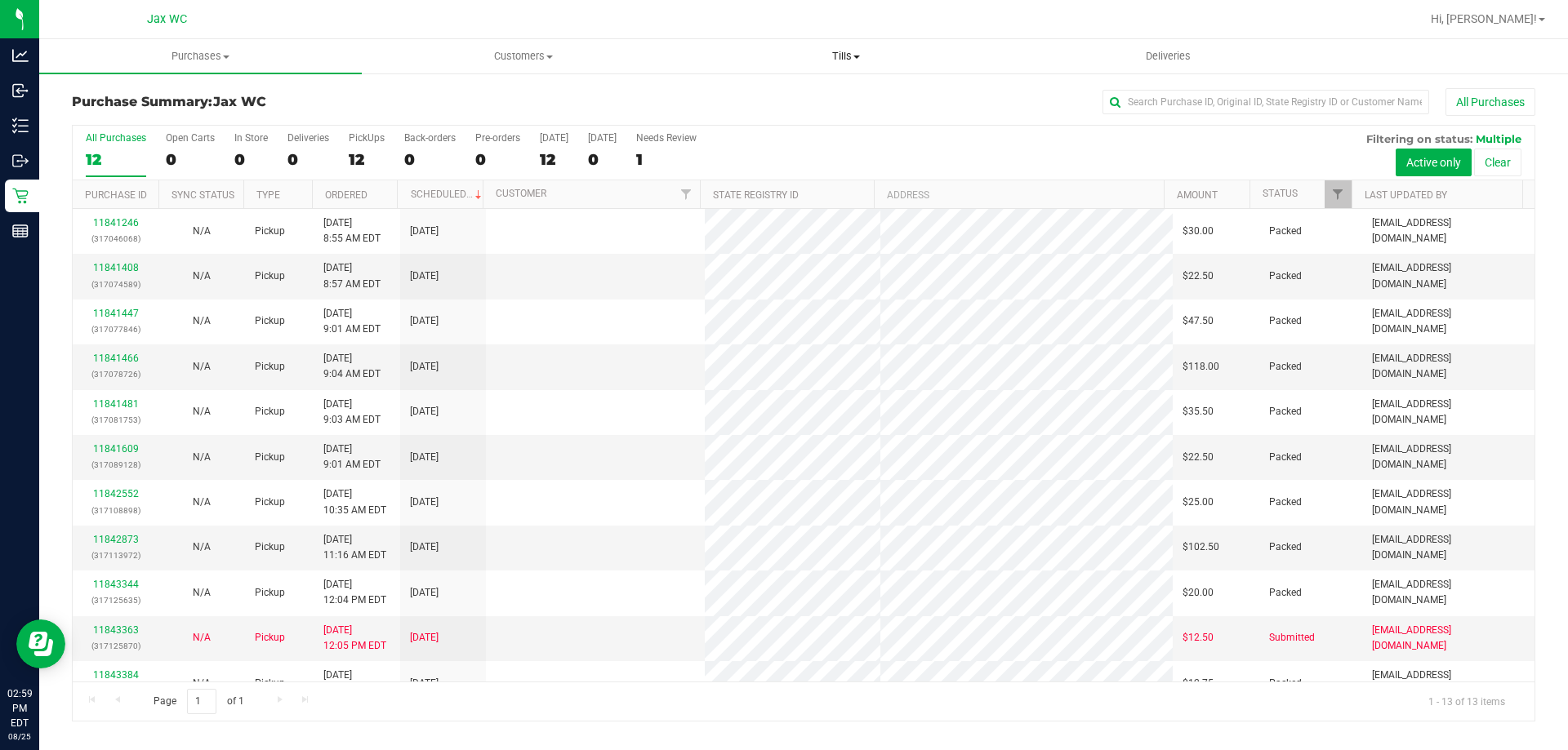
click at [839, 58] on span "Tills" at bounding box center [846, 56] width 321 height 15
click at [773, 98] on span "Manage tills" at bounding box center [740, 98] width 110 height 14
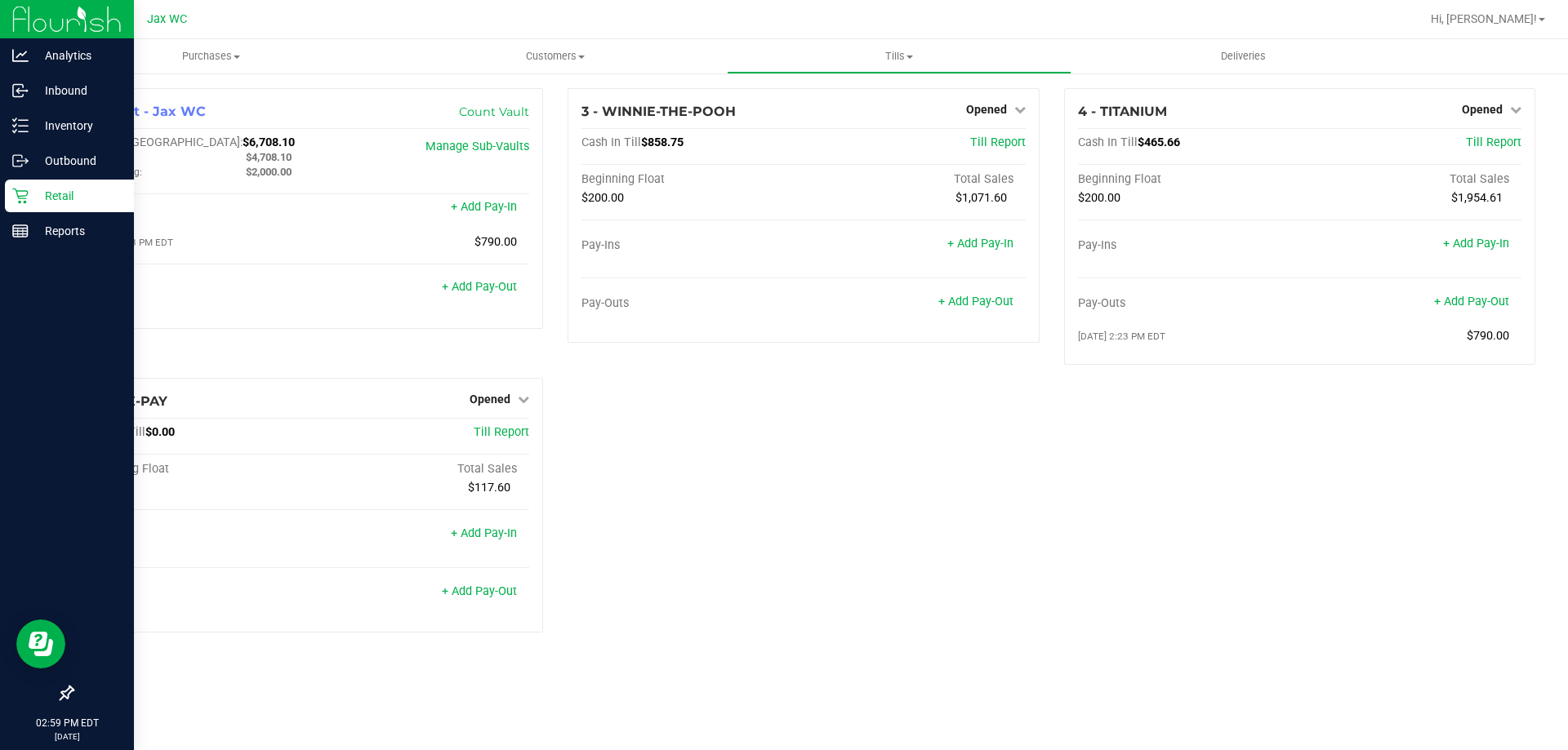
click at [51, 191] on p "Retail" at bounding box center [78, 196] width 98 height 19
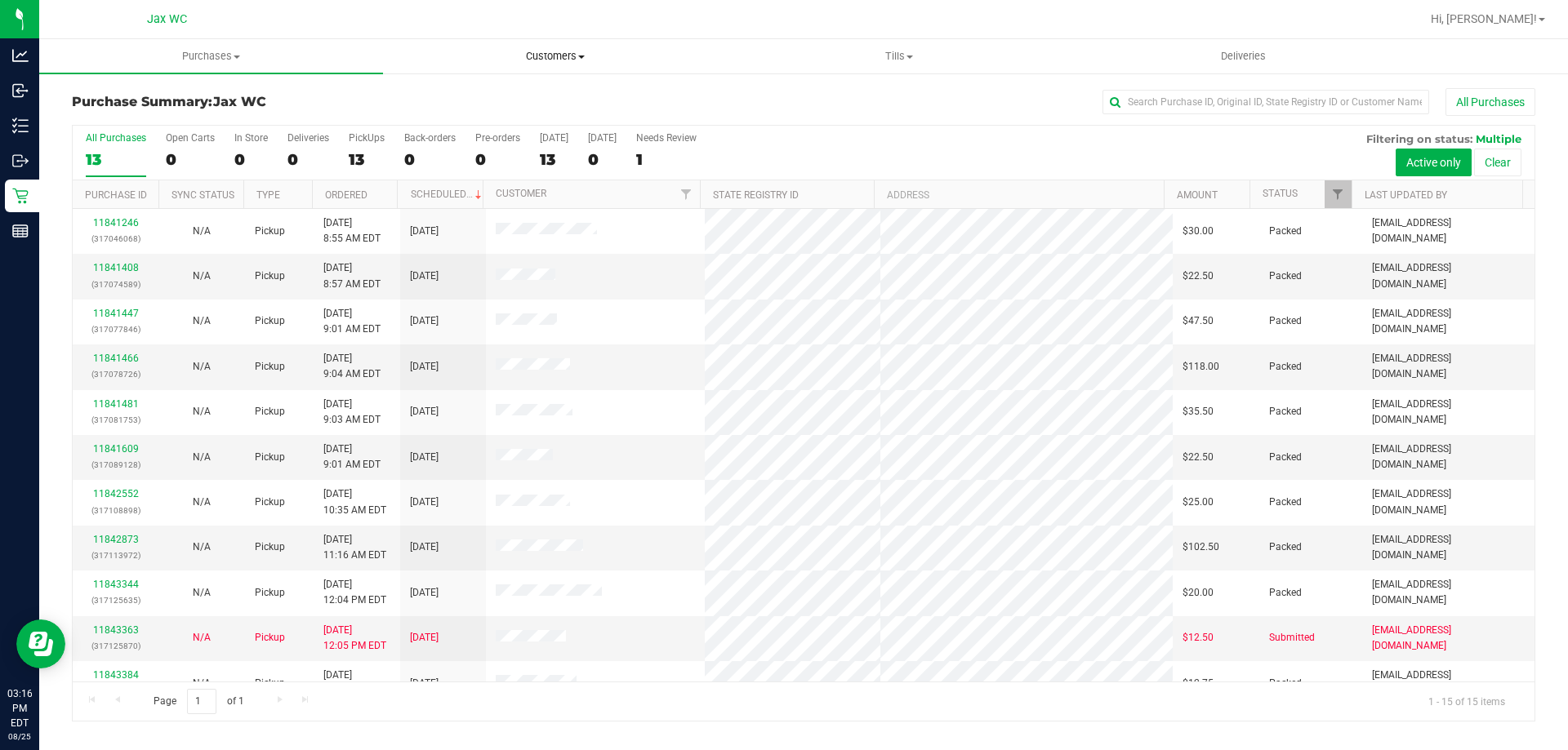
click at [555, 48] on uib-tab-heading "Customers All customers Add a new customer All physicians" at bounding box center [554, 56] width 342 height 32
click at [481, 94] on span "All customers" at bounding box center [442, 98] width 117 height 14
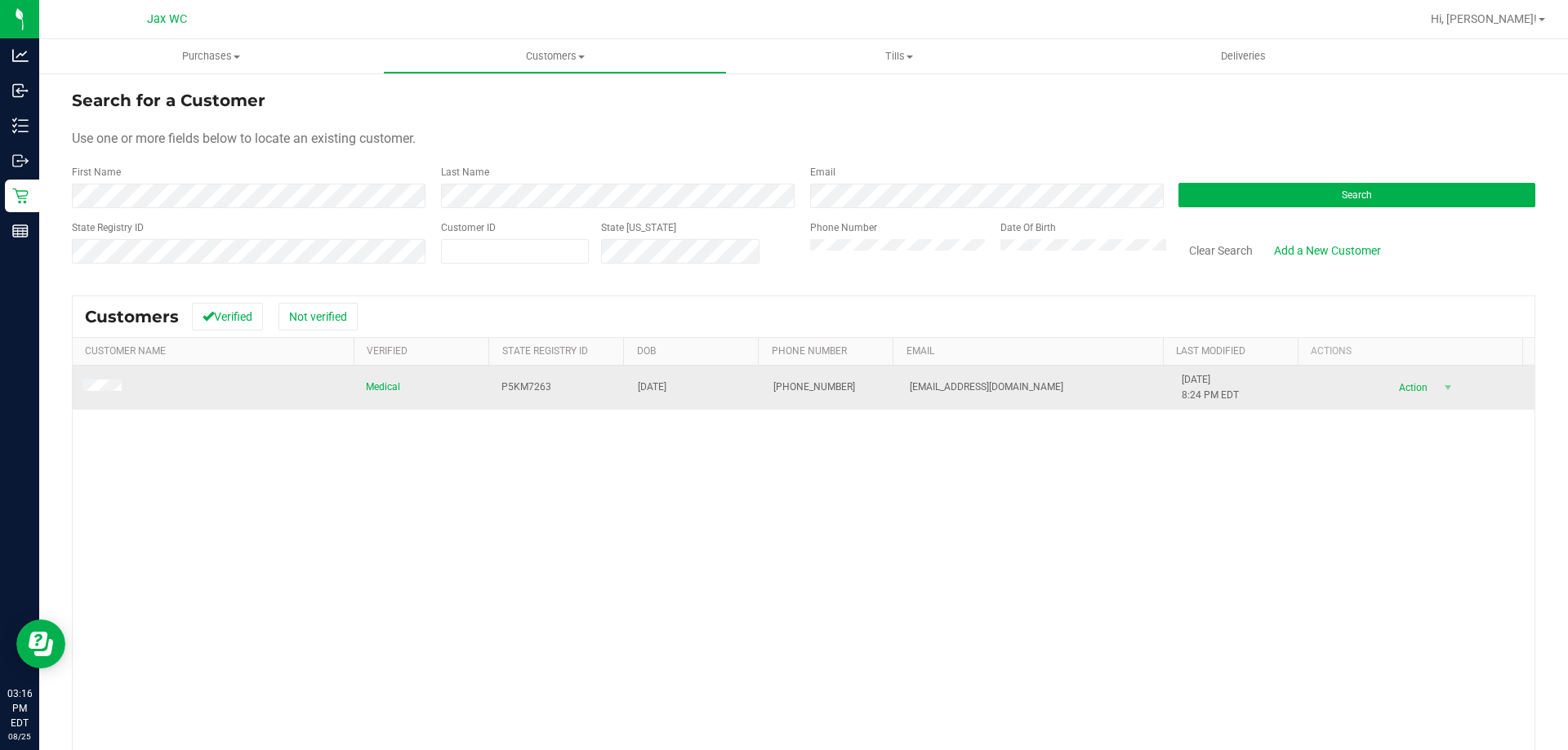
click at [98, 380] on span at bounding box center [104, 388] width 44 height 17
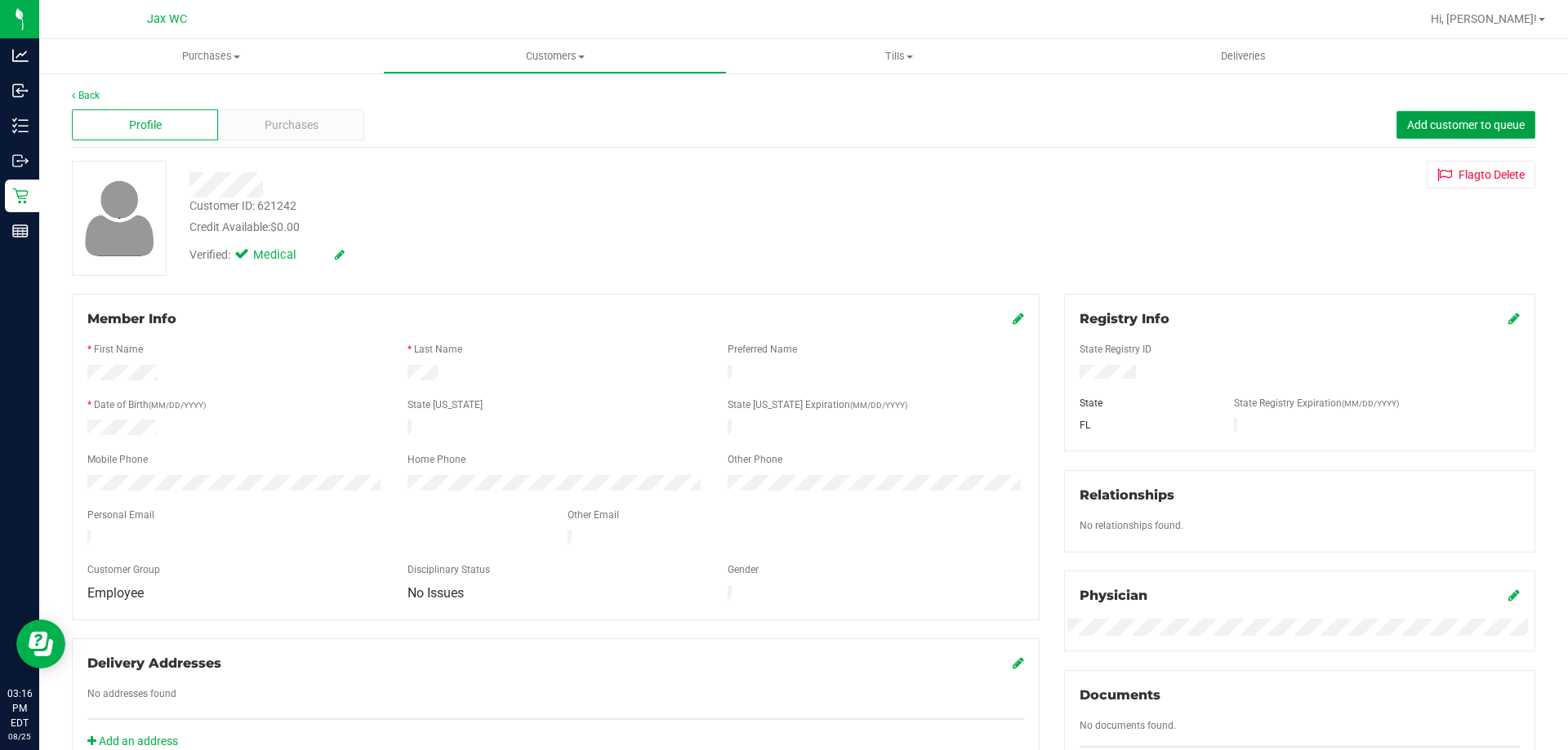
click at [1424, 123] on span "Add customer to queue" at bounding box center [1466, 124] width 117 height 13
